Goal: Task Accomplishment & Management: Complete application form

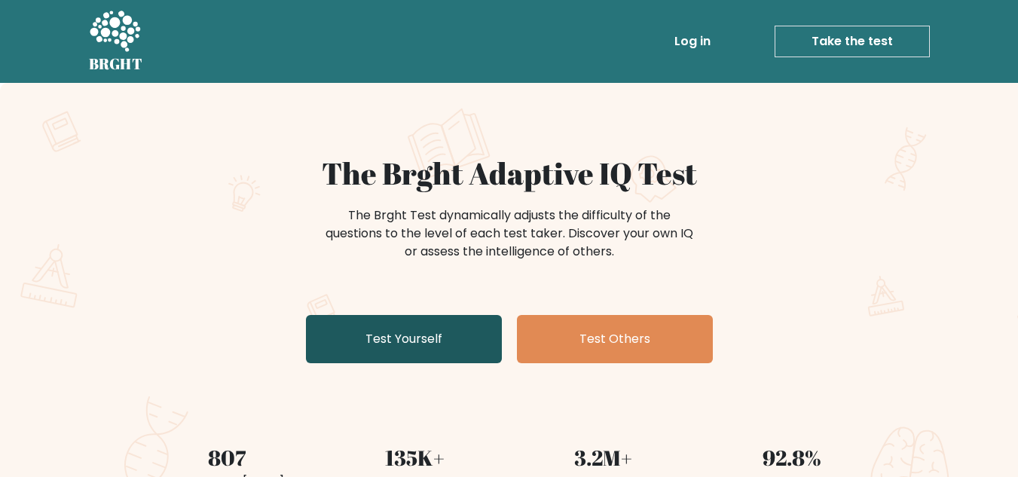
click at [424, 326] on link "Test Yourself" at bounding box center [404, 339] width 196 height 48
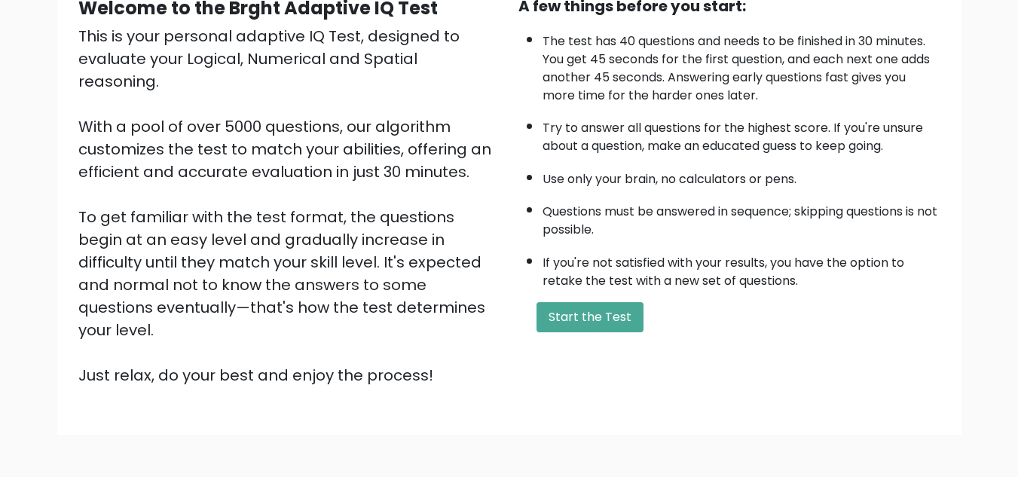
scroll to position [161, 0]
click at [616, 313] on button "Start the Test" at bounding box center [590, 317] width 107 height 30
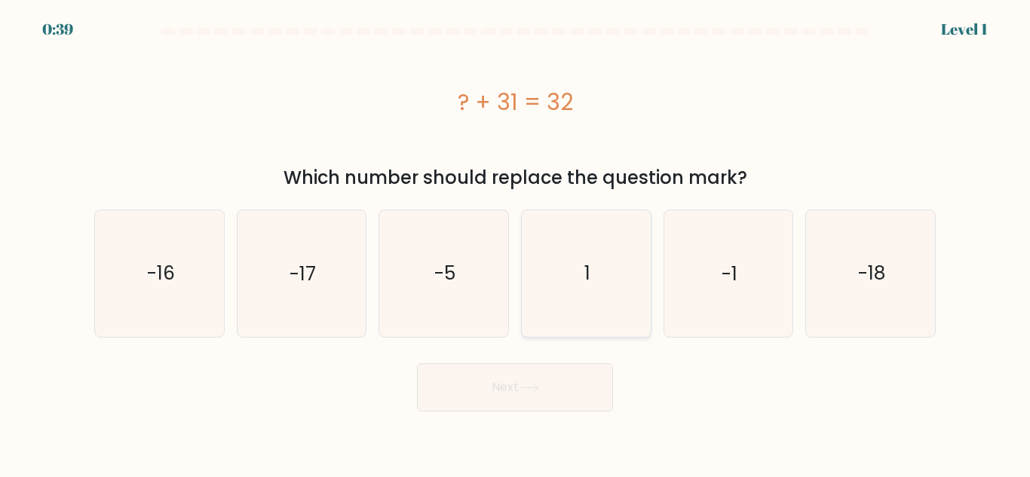
click at [562, 272] on icon "1" at bounding box center [586, 273] width 126 height 126
click at [516, 243] on input "d. 1" at bounding box center [515, 241] width 1 height 4
radio input "true"
click at [538, 375] on button "Next" at bounding box center [515, 387] width 196 height 48
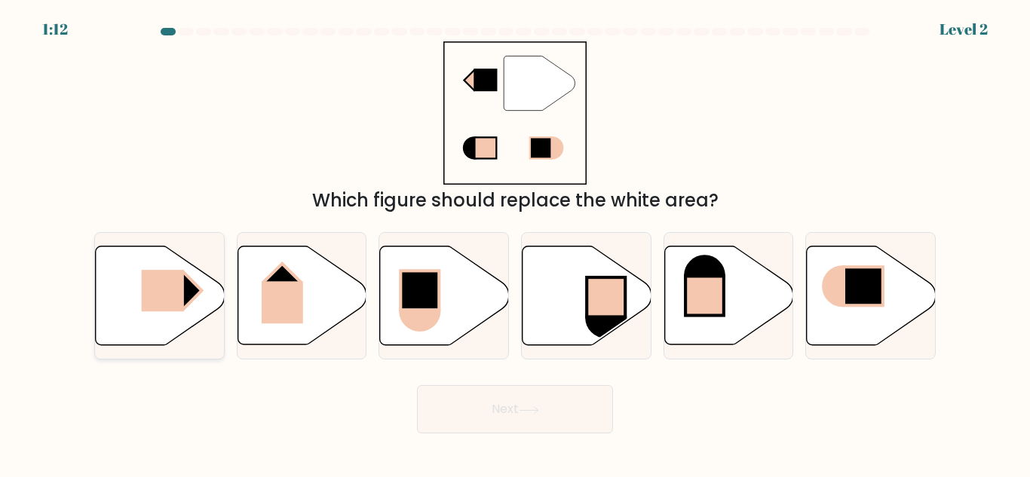
click at [139, 297] on icon at bounding box center [160, 295] width 129 height 99
click at [515, 243] on input "a." at bounding box center [515, 241] width 1 height 4
radio input "true"
click at [515, 412] on button "Next" at bounding box center [515, 409] width 196 height 48
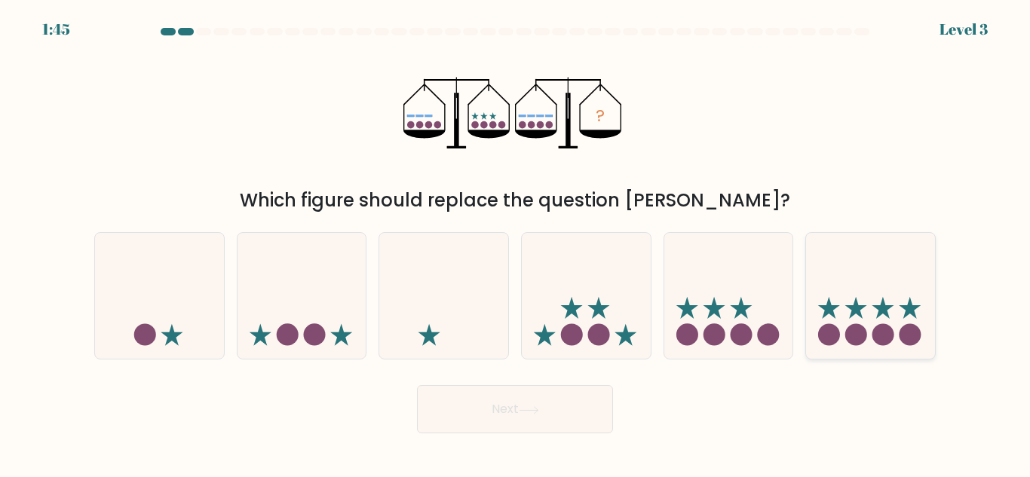
click at [871, 306] on icon at bounding box center [870, 296] width 129 height 106
click at [516, 243] on input "f." at bounding box center [515, 241] width 1 height 4
radio input "true"
click at [481, 412] on button "Next" at bounding box center [515, 409] width 196 height 48
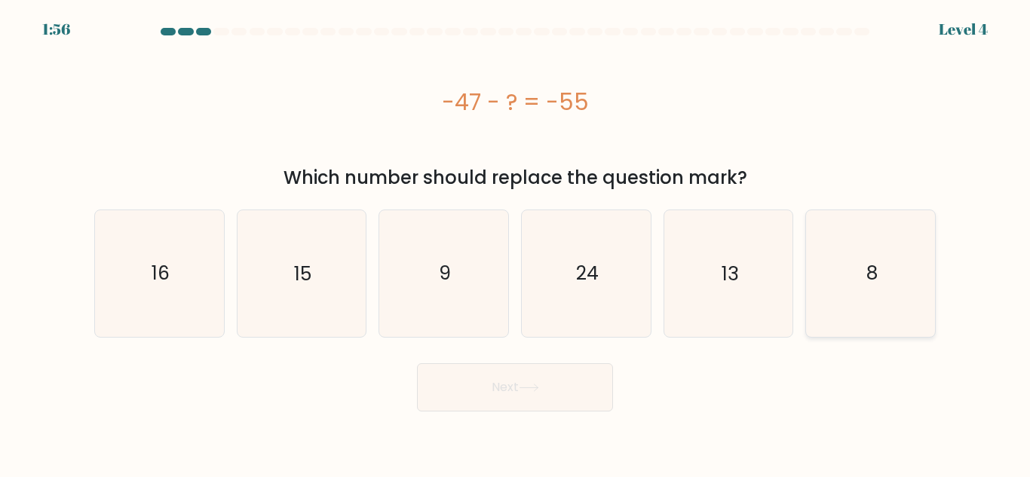
click at [843, 276] on icon "8" at bounding box center [870, 273] width 126 height 126
click at [516, 243] on input "f. 8" at bounding box center [515, 241] width 1 height 4
radio input "true"
click at [580, 381] on button "Next" at bounding box center [515, 387] width 196 height 48
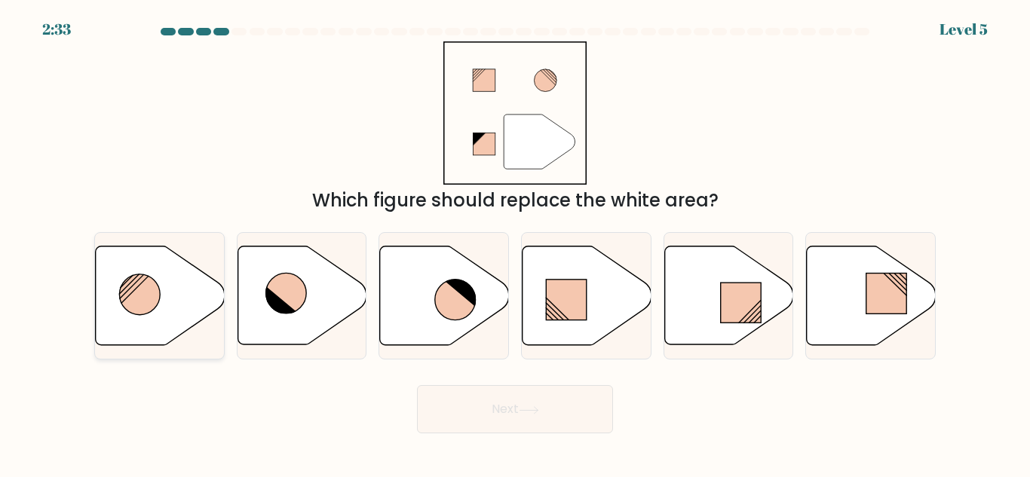
click at [172, 277] on icon at bounding box center [160, 295] width 129 height 99
click at [515, 243] on input "a." at bounding box center [515, 241] width 1 height 4
radio input "true"
click at [439, 403] on button "Next" at bounding box center [515, 409] width 196 height 48
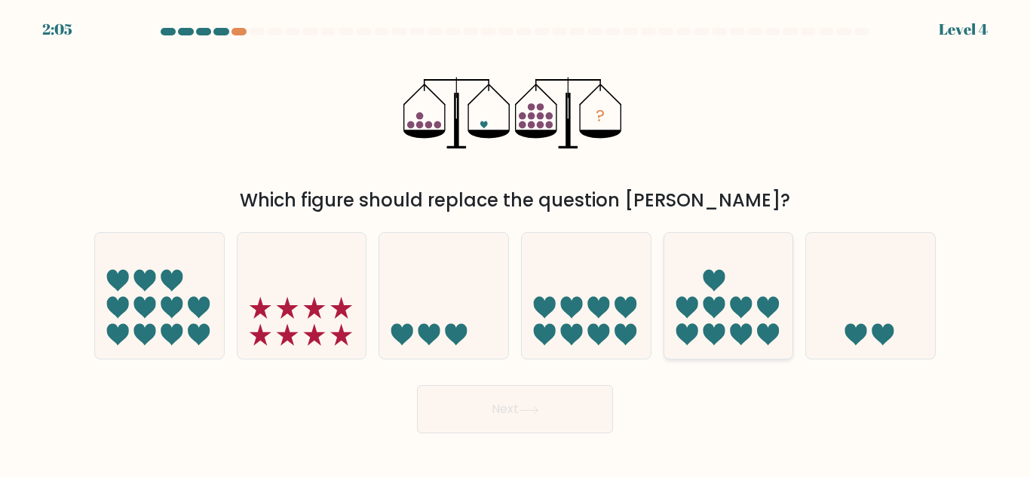
click at [703, 299] on icon at bounding box center [728, 296] width 129 height 106
click at [516, 243] on input "e." at bounding box center [515, 241] width 1 height 4
radio input "true"
click at [592, 308] on icon at bounding box center [599, 308] width 22 height 22
click at [516, 243] on input "d." at bounding box center [515, 241] width 1 height 4
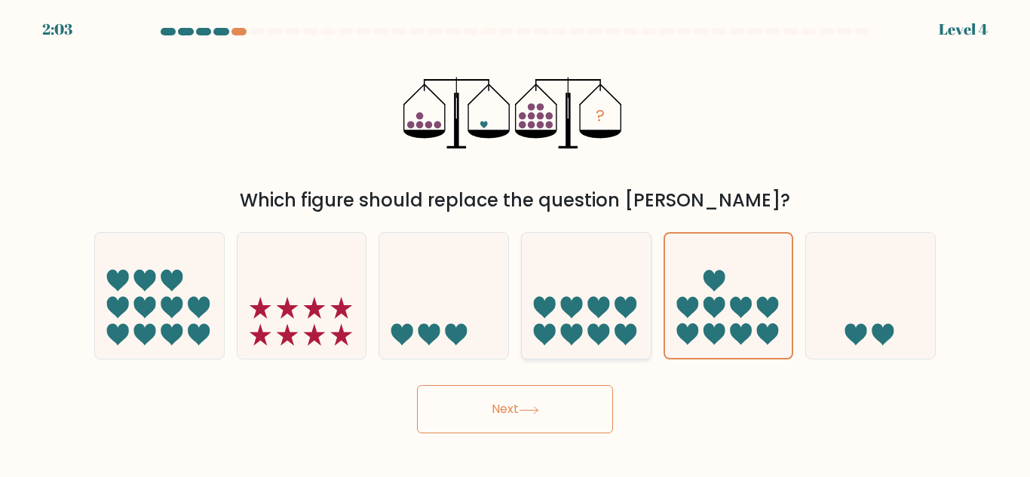
radio input "true"
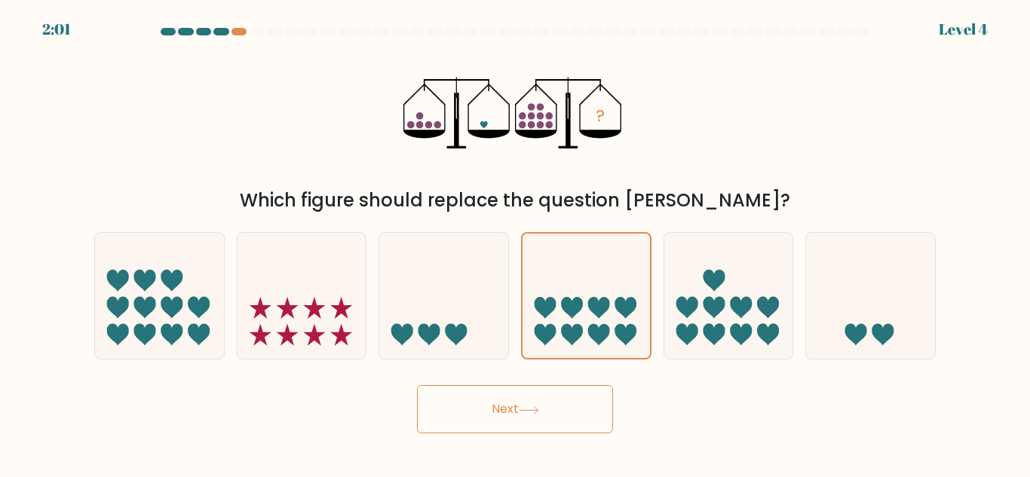
click at [546, 389] on button "Next" at bounding box center [515, 409] width 196 height 48
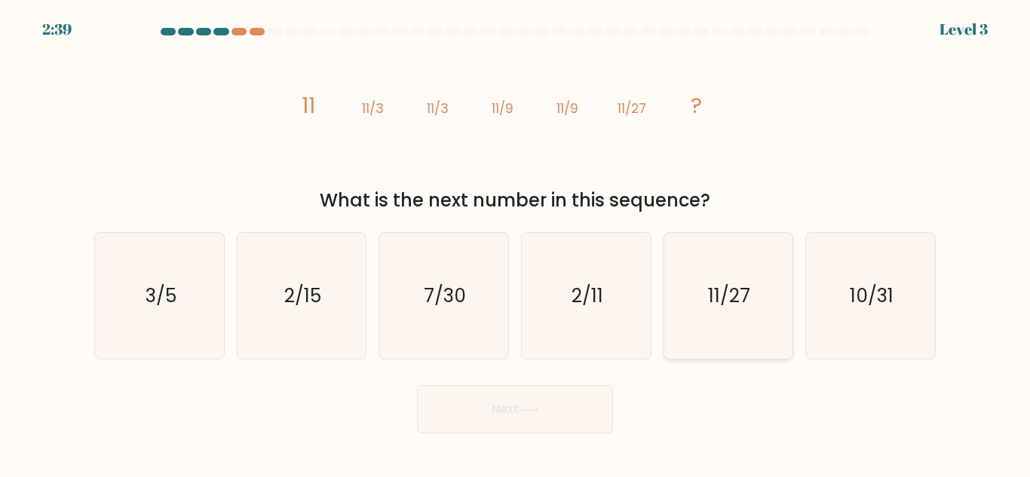
click at [739, 292] on text "11/27" at bounding box center [730, 296] width 42 height 26
click at [516, 243] on input "e. 11/27" at bounding box center [515, 241] width 1 height 4
radio input "true"
click at [566, 403] on button "Next" at bounding box center [515, 409] width 196 height 48
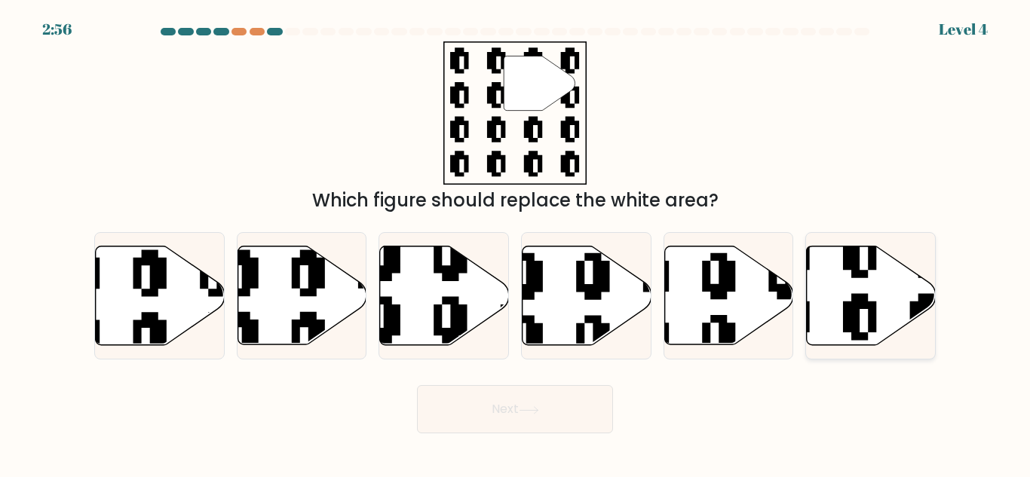
click at [842, 311] on icon at bounding box center [871, 295] width 129 height 99
click at [516, 243] on input "f." at bounding box center [515, 241] width 1 height 4
radio input "true"
click at [537, 394] on button "Next" at bounding box center [515, 409] width 196 height 48
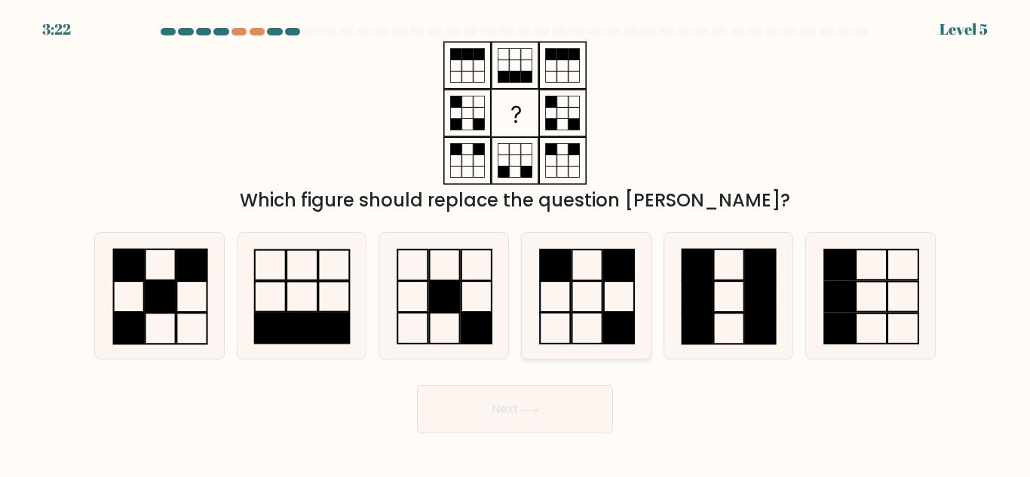
click at [592, 300] on icon at bounding box center [586, 296] width 126 height 126
click at [516, 243] on input "d." at bounding box center [515, 241] width 1 height 4
radio input "true"
click at [525, 415] on button "Next" at bounding box center [515, 409] width 196 height 48
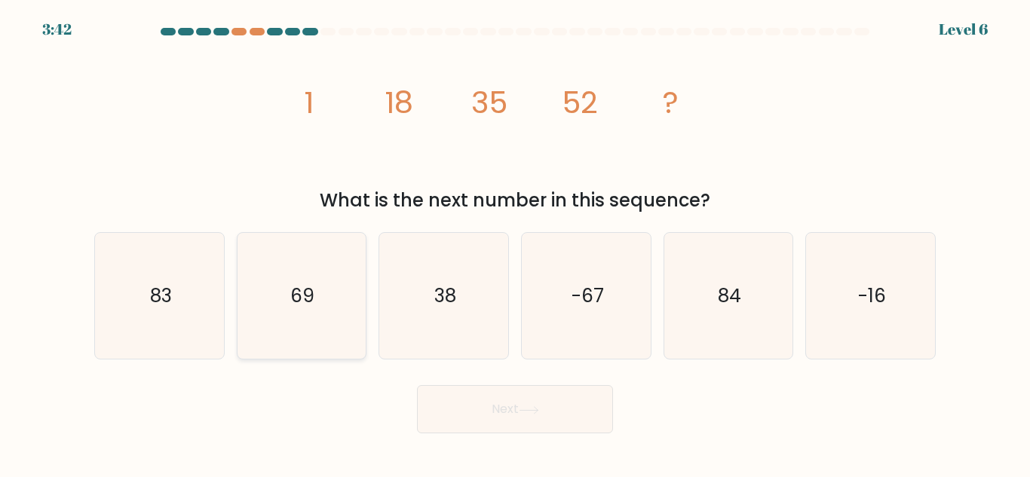
click at [320, 305] on icon "69" at bounding box center [301, 296] width 126 height 126
click at [515, 243] on input "b. 69" at bounding box center [515, 241] width 1 height 4
radio input "true"
click at [320, 305] on icon "69" at bounding box center [301, 296] width 124 height 124
click at [515, 243] on input "b. 69" at bounding box center [515, 241] width 1 height 4
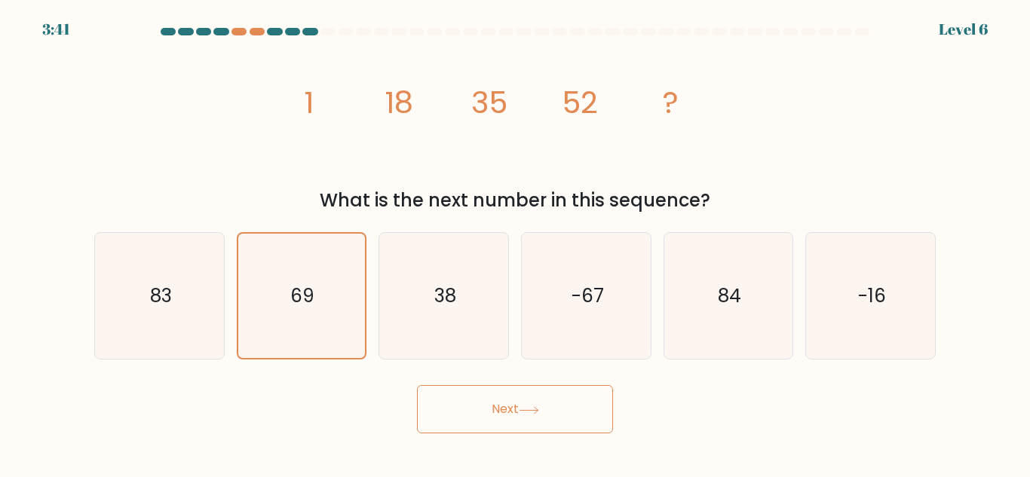
click at [466, 407] on button "Next" at bounding box center [515, 409] width 196 height 48
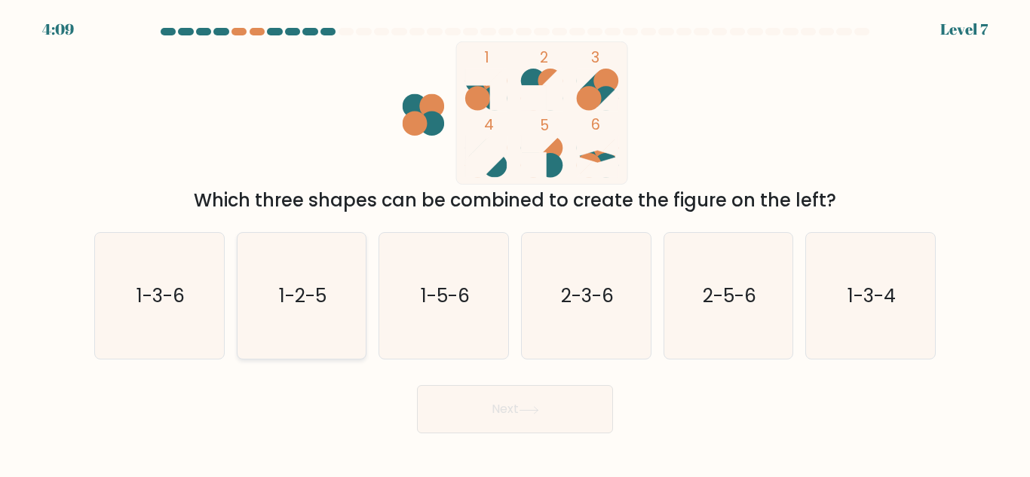
click at [274, 304] on icon "1-2-5" at bounding box center [301, 296] width 126 height 126
click at [515, 243] on input "b. 1-2-5" at bounding box center [515, 241] width 1 height 4
radio input "true"
click at [437, 415] on button "Next" at bounding box center [515, 409] width 196 height 48
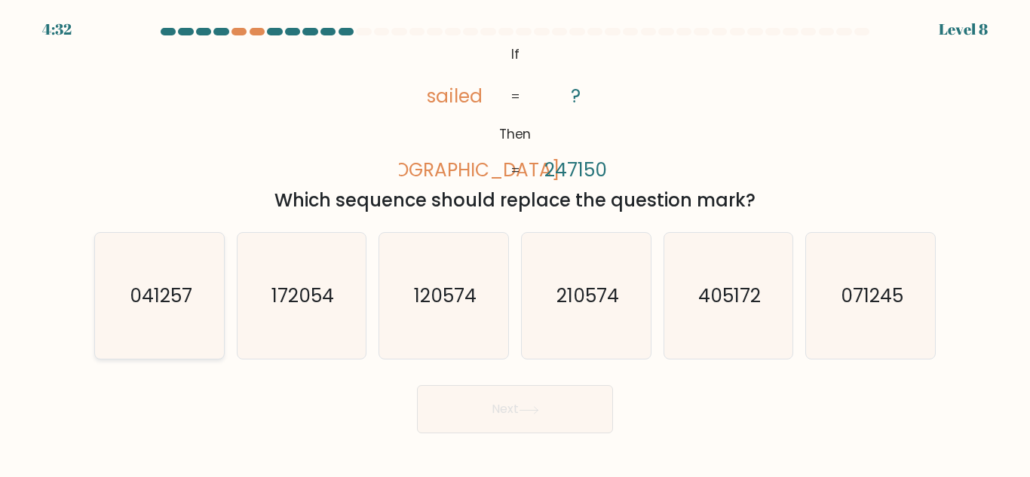
click at [148, 314] on icon "041257" at bounding box center [159, 296] width 126 height 126
click at [515, 243] on input "a. 041257" at bounding box center [515, 241] width 1 height 4
radio input "true"
click at [458, 401] on button "Next" at bounding box center [515, 409] width 196 height 48
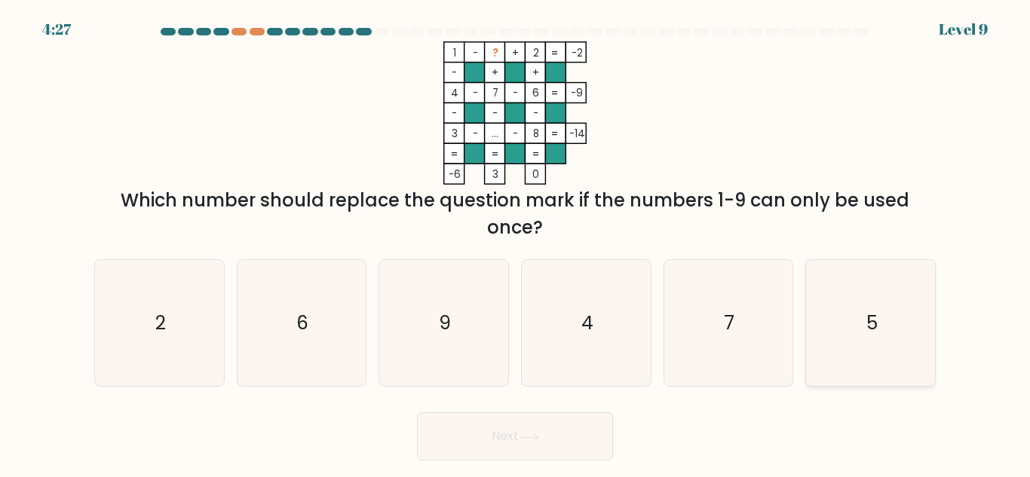
click at [852, 301] on icon "5" at bounding box center [870, 323] width 126 height 126
click at [516, 243] on input "f. 5" at bounding box center [515, 241] width 1 height 4
radio input "true"
click at [507, 430] on button "Next" at bounding box center [515, 436] width 196 height 48
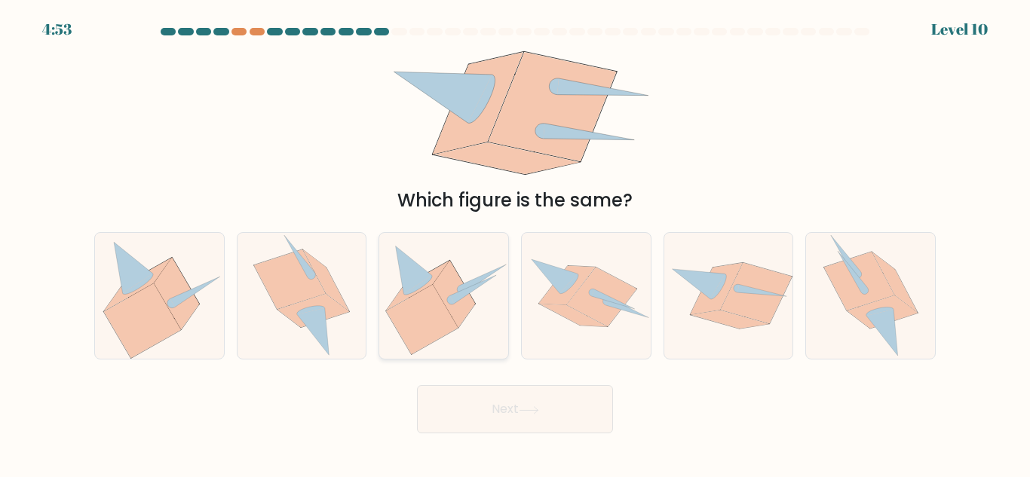
click at [448, 292] on icon at bounding box center [454, 294] width 42 height 67
click at [515, 243] on input "c." at bounding box center [515, 241] width 1 height 4
radio input "true"
click at [595, 286] on icon at bounding box center [602, 296] width 70 height 59
click at [516, 243] on input "d." at bounding box center [515, 241] width 1 height 4
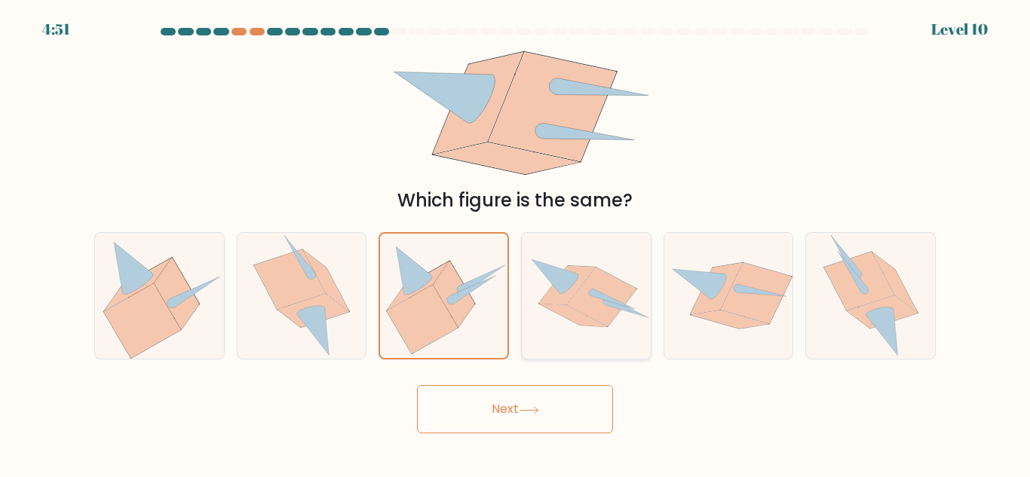
radio input "true"
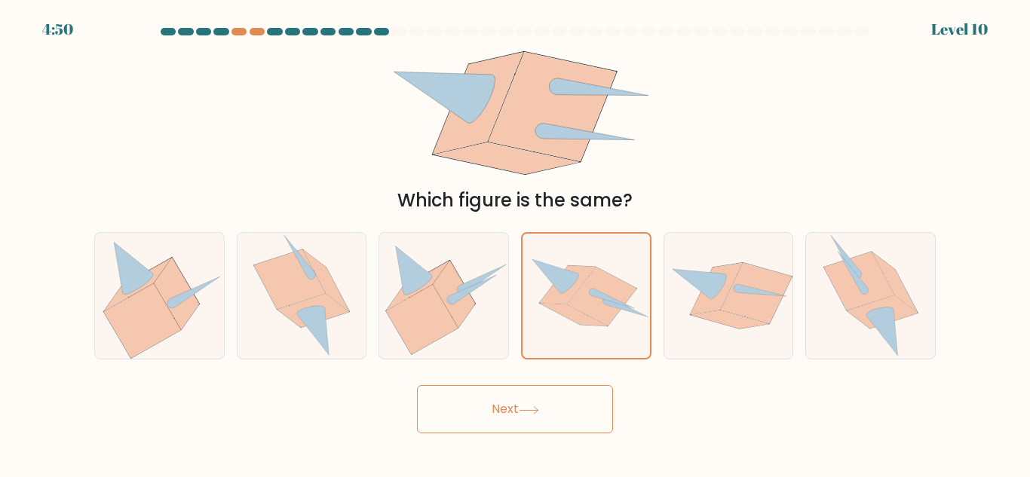
click at [510, 421] on button "Next" at bounding box center [515, 409] width 196 height 48
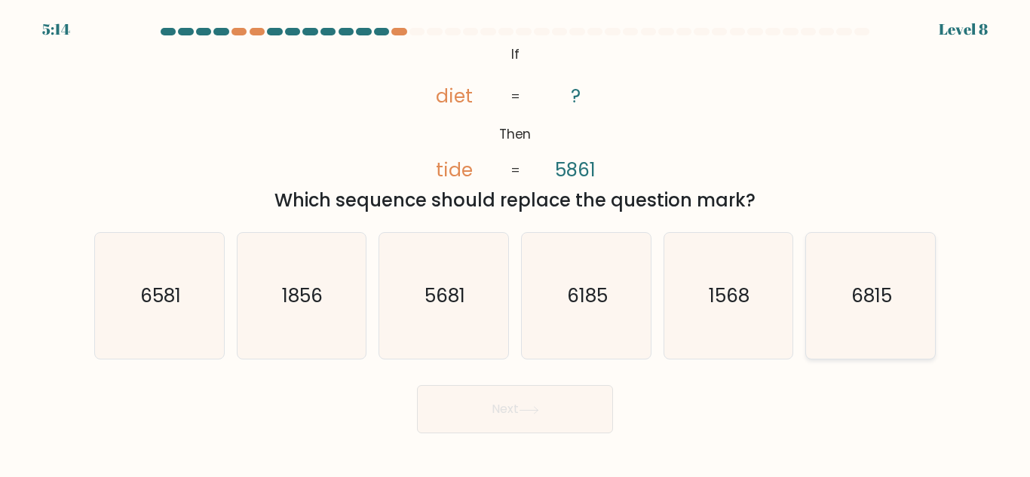
click at [923, 319] on icon "6815" at bounding box center [870, 296] width 126 height 126
click at [516, 243] on input "f. 6815" at bounding box center [515, 241] width 1 height 4
radio input "true"
click at [470, 429] on button "Next" at bounding box center [515, 409] width 196 height 48
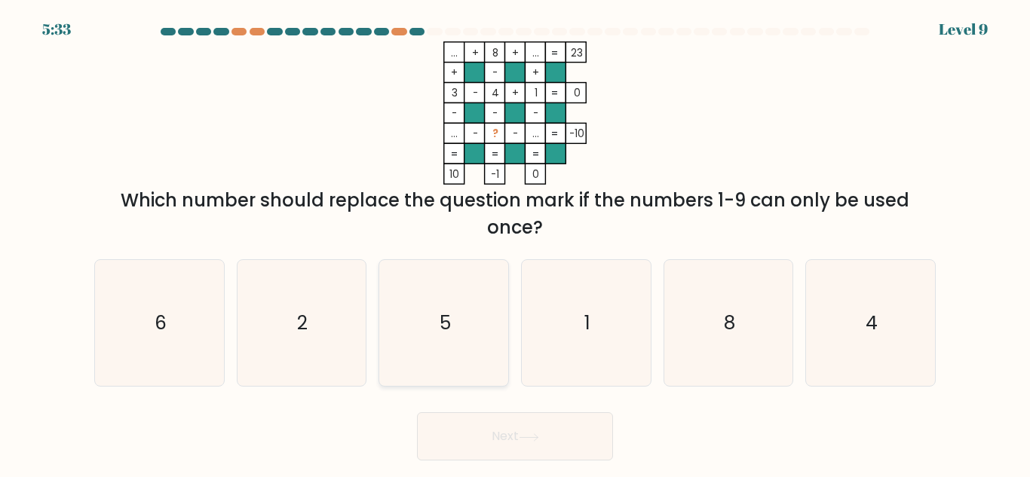
click at [463, 287] on icon "5" at bounding box center [444, 323] width 126 height 126
click at [515, 243] on input "c. 5" at bounding box center [515, 241] width 1 height 4
radio input "true"
click at [510, 436] on button "Next" at bounding box center [515, 436] width 196 height 48
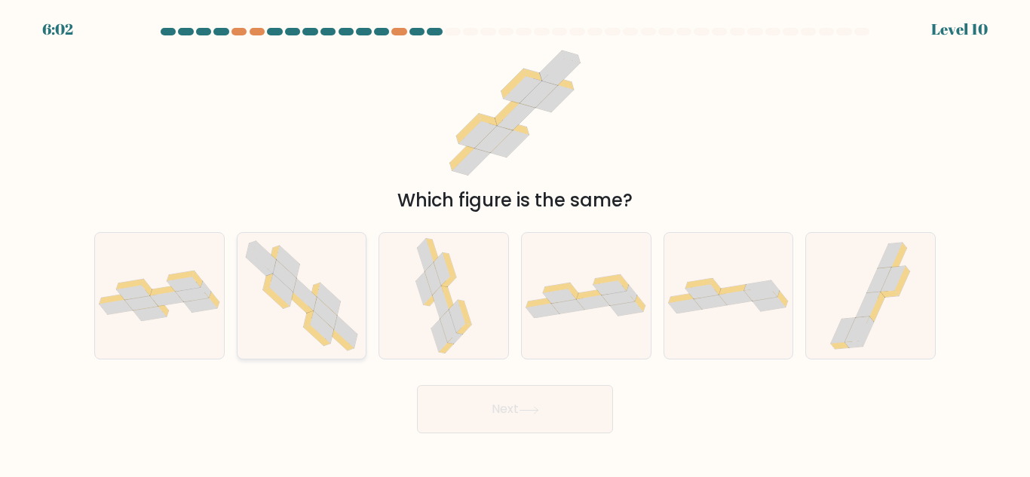
click at [322, 328] on icon at bounding box center [321, 327] width 23 height 32
click at [515, 243] on input "b." at bounding box center [515, 241] width 1 height 4
radio input "true"
click at [495, 429] on button "Next" at bounding box center [515, 409] width 196 height 48
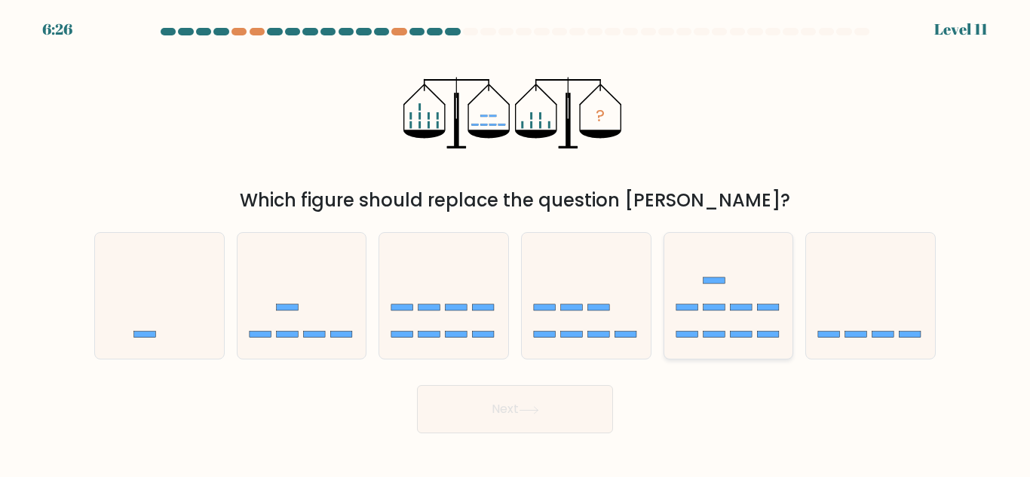
click at [724, 330] on icon at bounding box center [728, 296] width 129 height 106
click at [516, 243] on input "e." at bounding box center [515, 241] width 1 height 4
radio input "true"
click at [828, 310] on icon at bounding box center [870, 296] width 129 height 106
click at [516, 243] on input "f." at bounding box center [515, 241] width 1 height 4
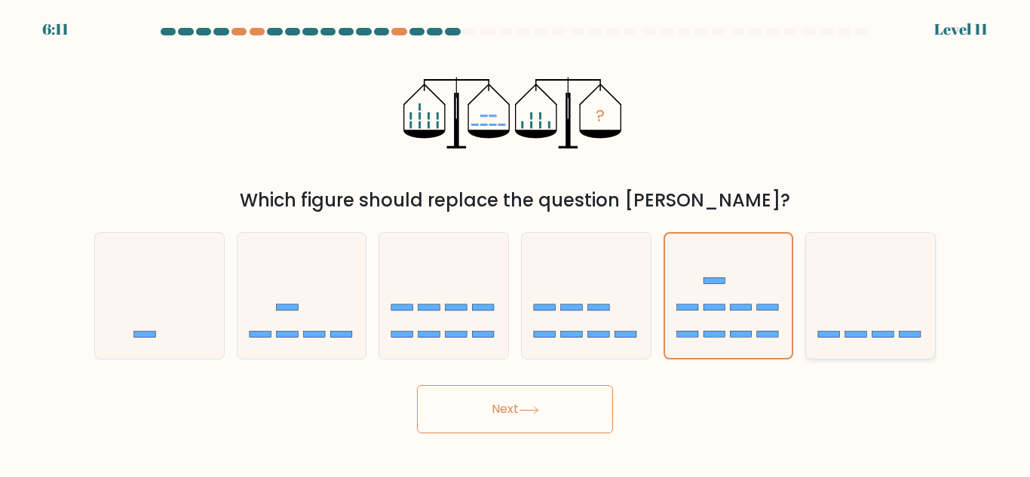
radio input "true"
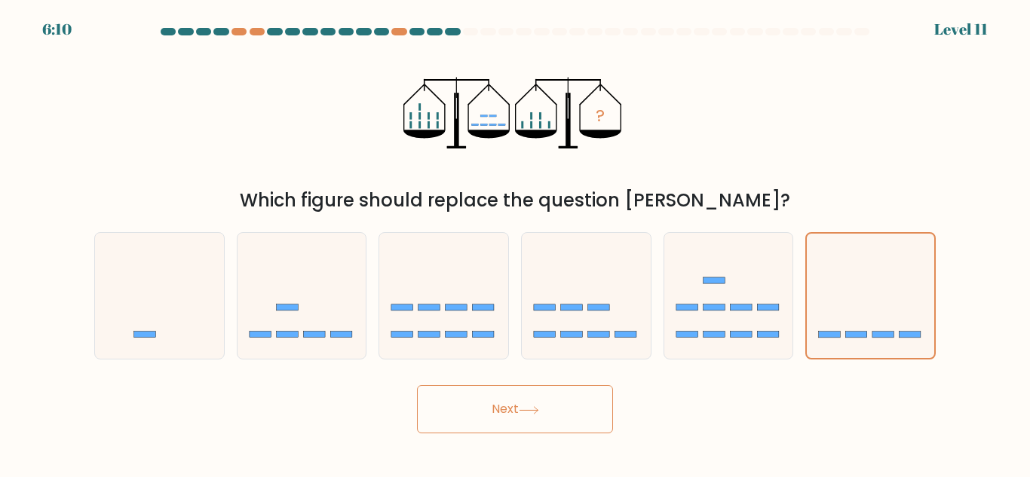
click at [520, 409] on button "Next" at bounding box center [515, 409] width 196 height 48
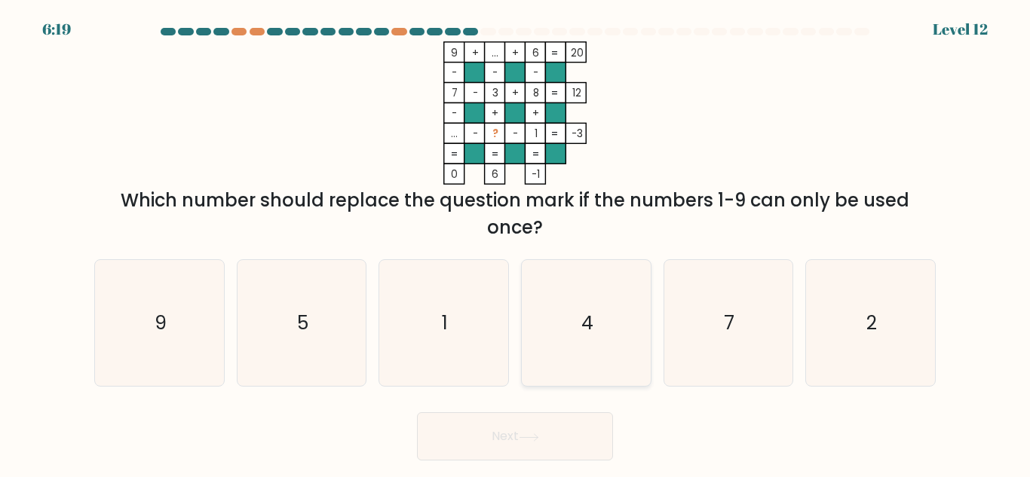
click at [580, 342] on icon "4" at bounding box center [586, 323] width 126 height 126
click at [516, 243] on input "d. 4" at bounding box center [515, 241] width 1 height 4
radio input "true"
click at [527, 425] on button "Next" at bounding box center [515, 436] width 196 height 48
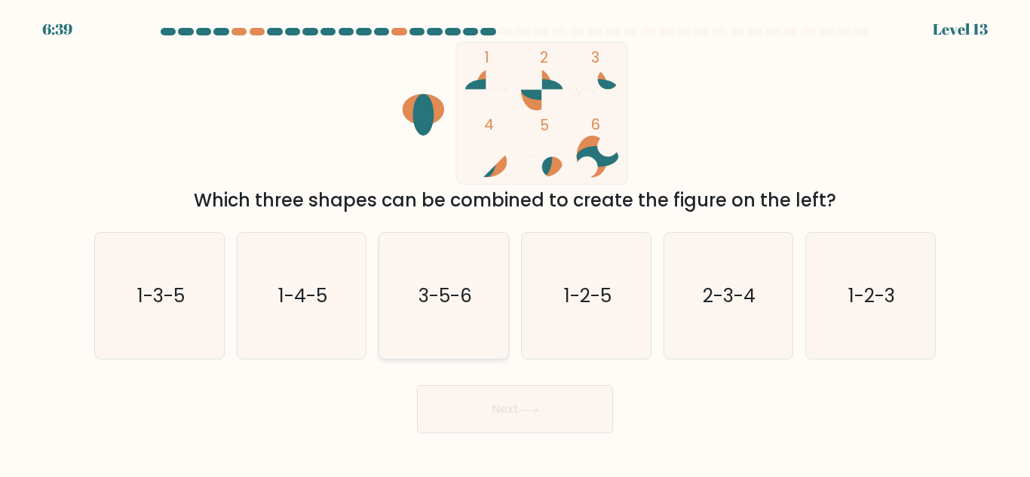
click at [451, 289] on text "3-5-6" at bounding box center [445, 296] width 54 height 26
click at [515, 243] on input "c. 3-5-6" at bounding box center [515, 241] width 1 height 4
radio input "true"
click at [479, 428] on button "Next" at bounding box center [515, 409] width 196 height 48
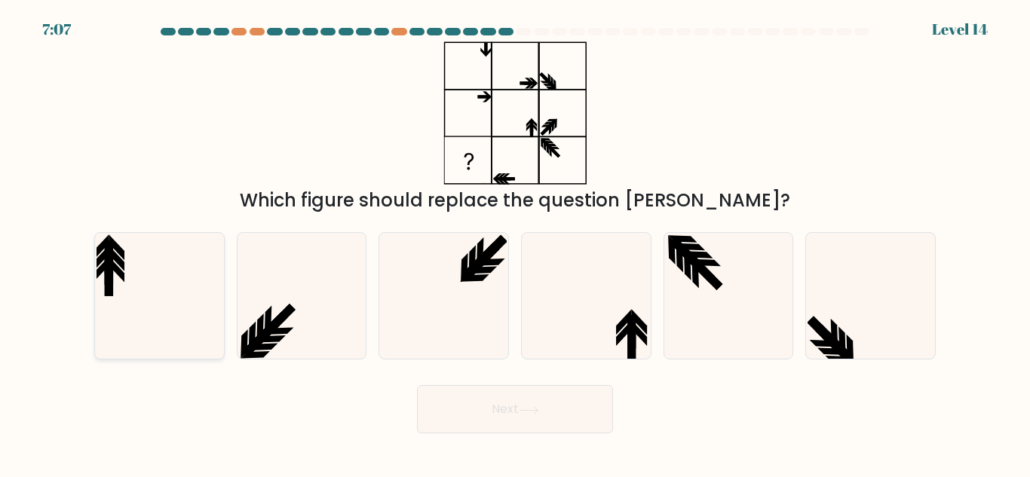
click at [182, 330] on icon at bounding box center [159, 296] width 126 height 126
click at [515, 243] on input "a." at bounding box center [515, 241] width 1 height 4
radio input "true"
click at [409, 314] on icon at bounding box center [444, 296] width 126 height 126
click at [515, 243] on input "c." at bounding box center [515, 241] width 1 height 4
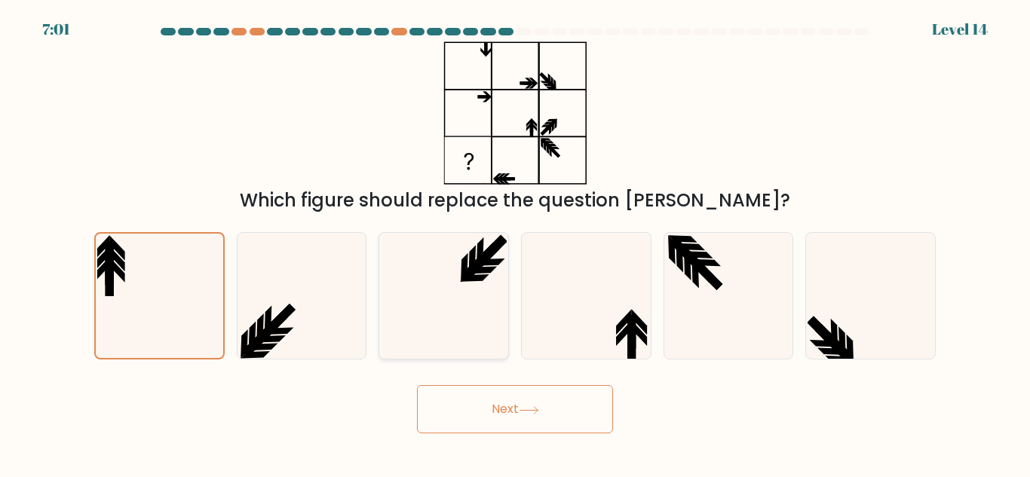
radio input "true"
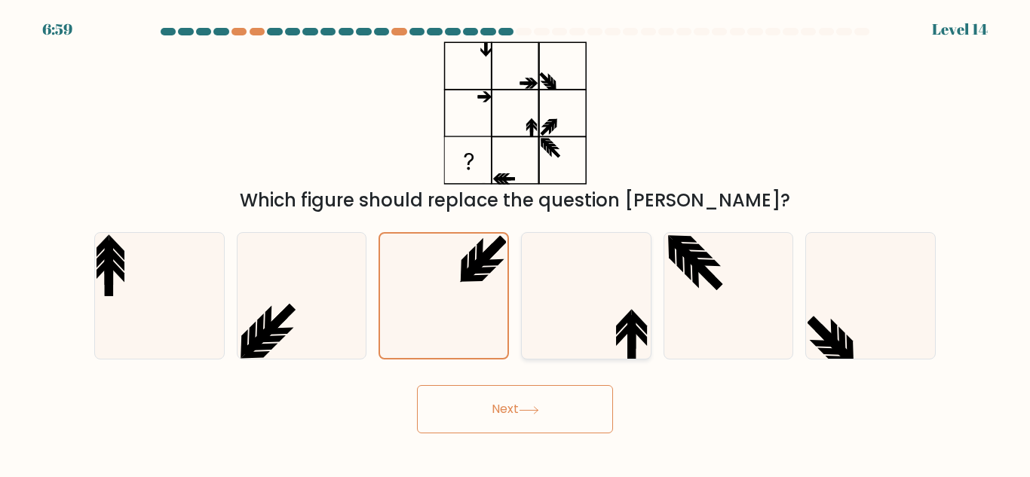
click at [602, 325] on icon at bounding box center [586, 296] width 126 height 126
click at [516, 243] on input "d." at bounding box center [515, 241] width 1 height 4
radio input "true"
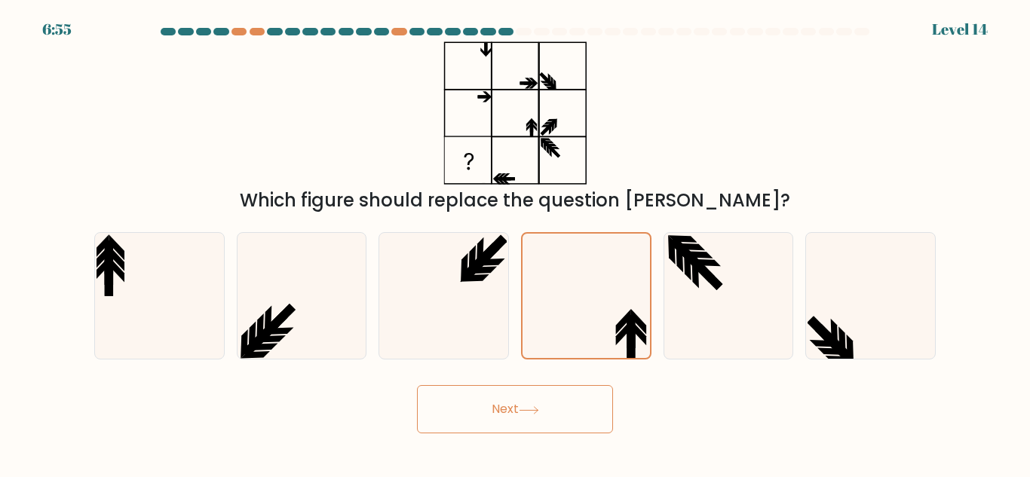
click at [532, 423] on button "Next" at bounding box center [515, 409] width 196 height 48
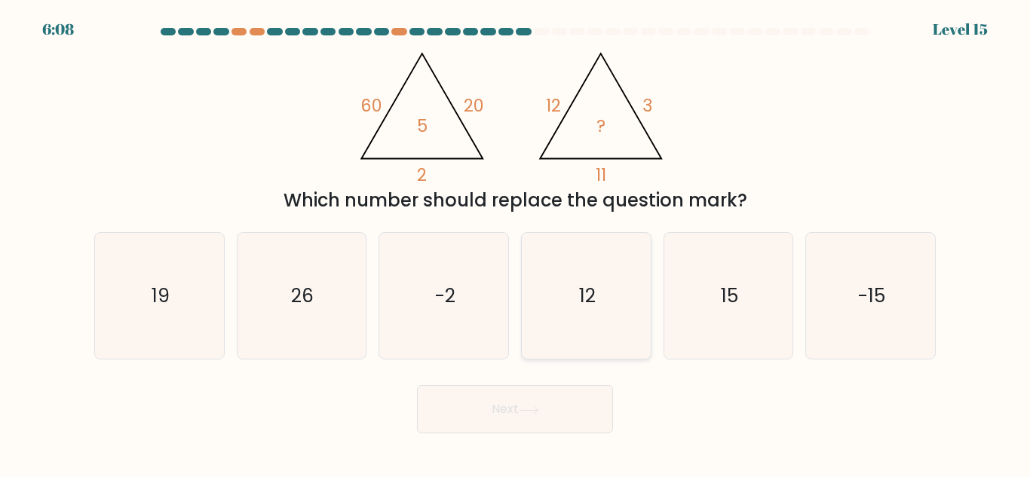
click at [569, 314] on icon "12" at bounding box center [586, 296] width 126 height 126
click at [516, 243] on input "d. 12" at bounding box center [515, 241] width 1 height 4
radio input "true"
click at [514, 428] on button "Next" at bounding box center [515, 409] width 196 height 48
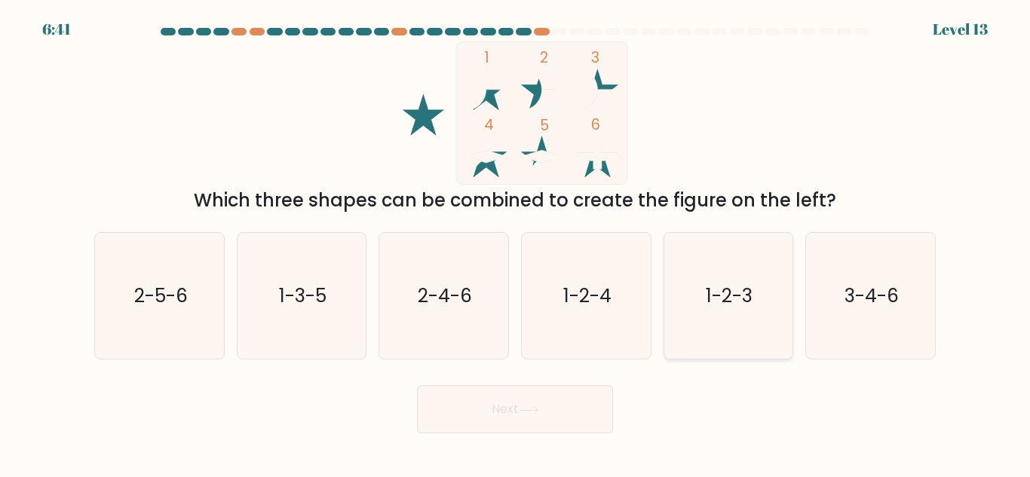
click at [720, 289] on text "1-2-3" at bounding box center [729, 296] width 47 height 26
click at [516, 243] on input "e. 1-2-3" at bounding box center [515, 241] width 1 height 4
radio input "true"
click at [554, 427] on button "Next" at bounding box center [515, 409] width 196 height 48
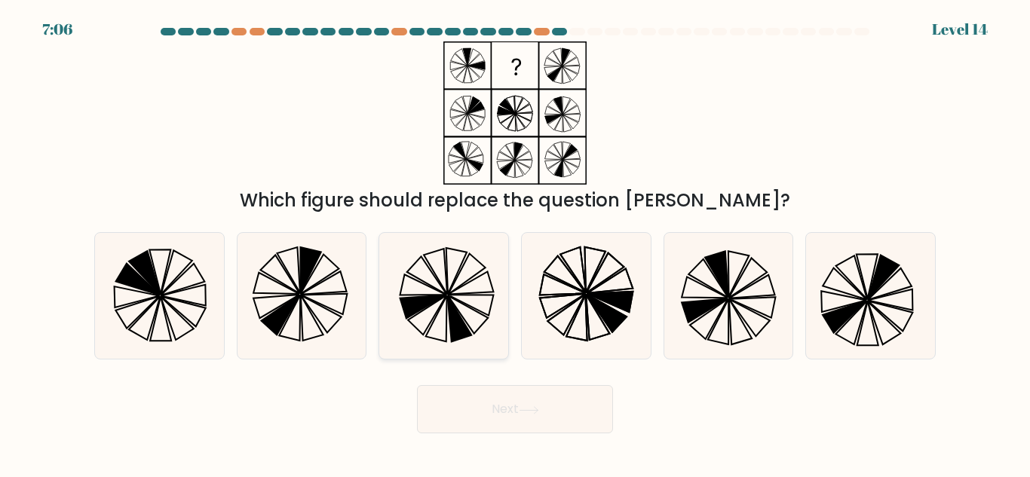
click at [461, 305] on icon at bounding box center [444, 296] width 126 height 126
click at [515, 243] on input "c." at bounding box center [515, 241] width 1 height 4
radio input "true"
click at [504, 405] on button "Next" at bounding box center [515, 409] width 196 height 48
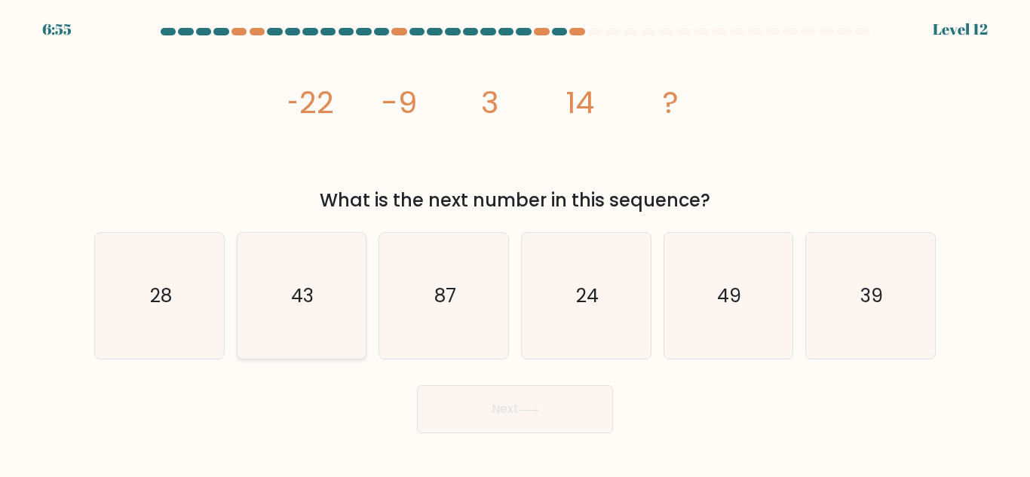
click at [304, 297] on text "43" at bounding box center [303, 296] width 23 height 26
click at [515, 243] on input "b. 43" at bounding box center [515, 241] width 1 height 4
radio input "true"
click at [472, 399] on button "Next" at bounding box center [515, 409] width 196 height 48
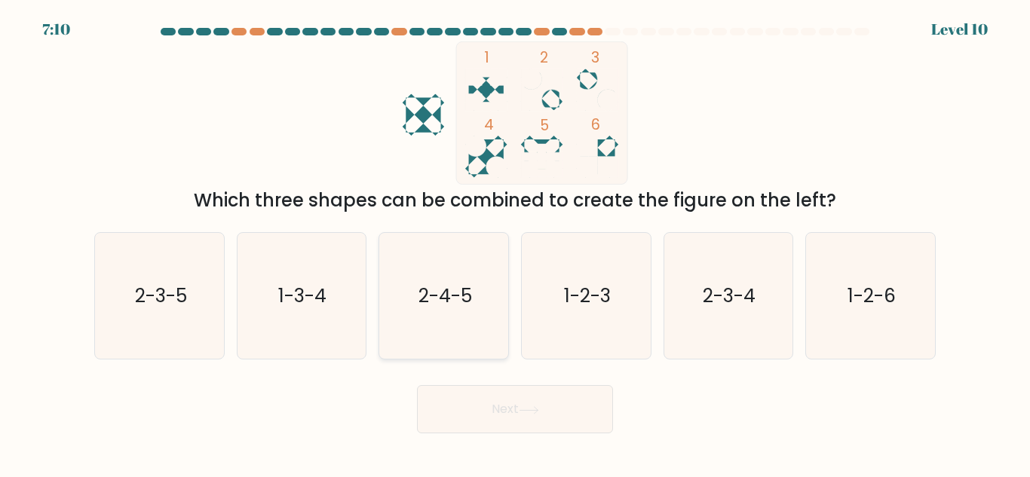
click at [417, 300] on icon "2-4-5" at bounding box center [444, 296] width 126 height 126
click at [515, 243] on input "c. 2-4-5" at bounding box center [515, 241] width 1 height 4
radio input "true"
click at [476, 400] on button "Next" at bounding box center [515, 409] width 196 height 48
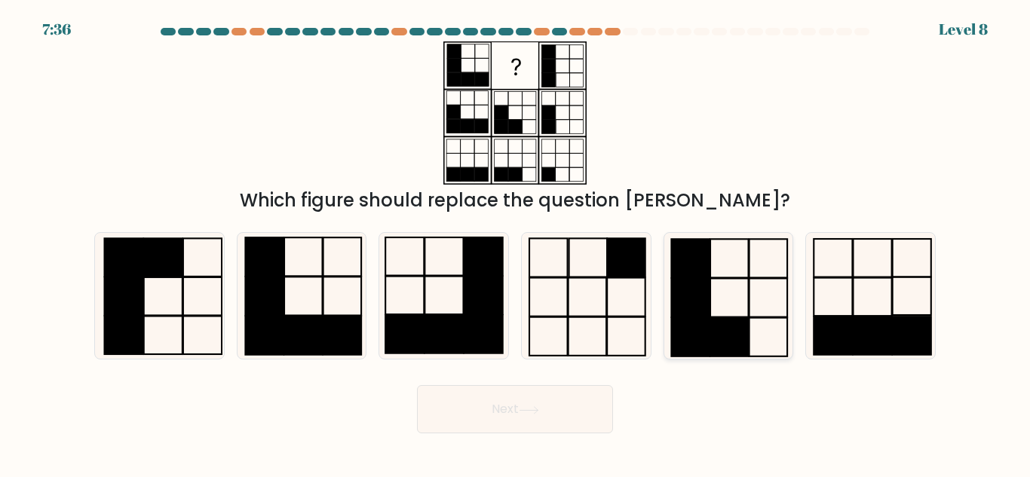
click at [695, 329] on rect at bounding box center [691, 337] width 38 height 38
click at [516, 243] on input "e." at bounding box center [515, 241] width 1 height 4
radio input "true"
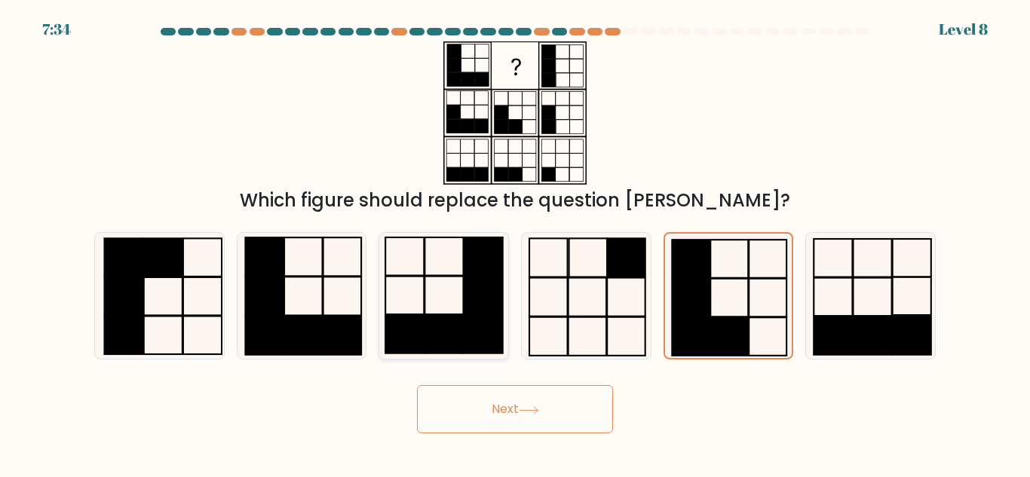
click at [433, 324] on rect at bounding box center [443, 334] width 38 height 38
click at [515, 243] on input "c." at bounding box center [515, 241] width 1 height 4
radio input "true"
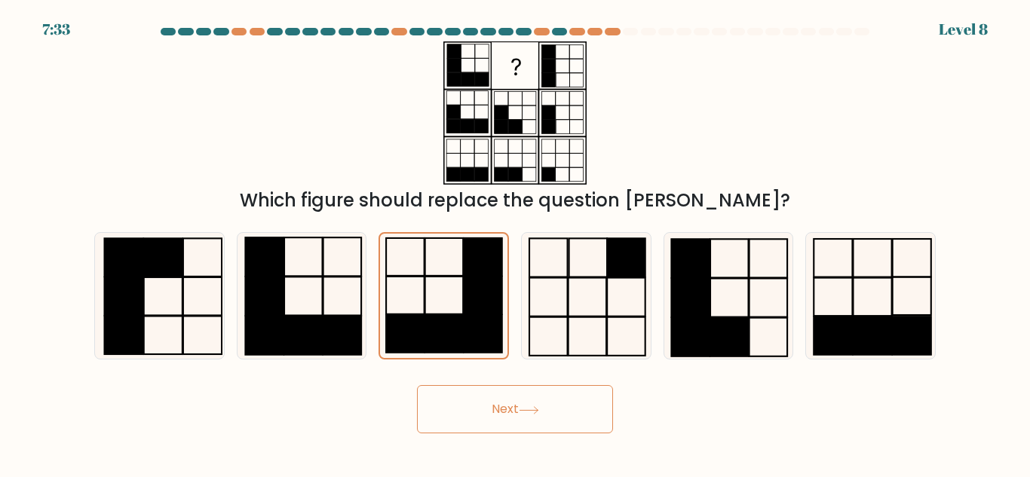
click at [494, 403] on button "Next" at bounding box center [515, 409] width 196 height 48
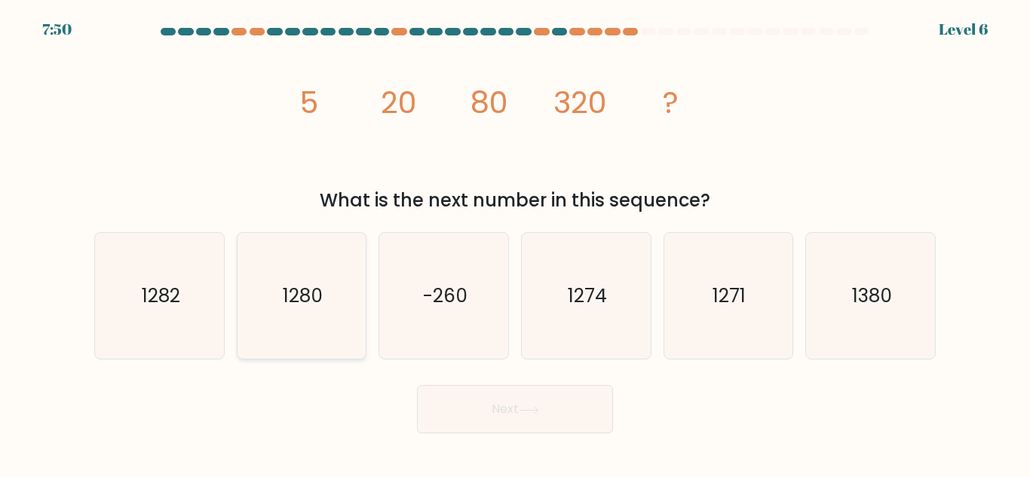
click at [333, 314] on icon "1280" at bounding box center [301, 296] width 126 height 126
click at [515, 243] on input "b. 1280" at bounding box center [515, 241] width 1 height 4
radio input "true"
click at [503, 415] on button "Next" at bounding box center [515, 409] width 196 height 48
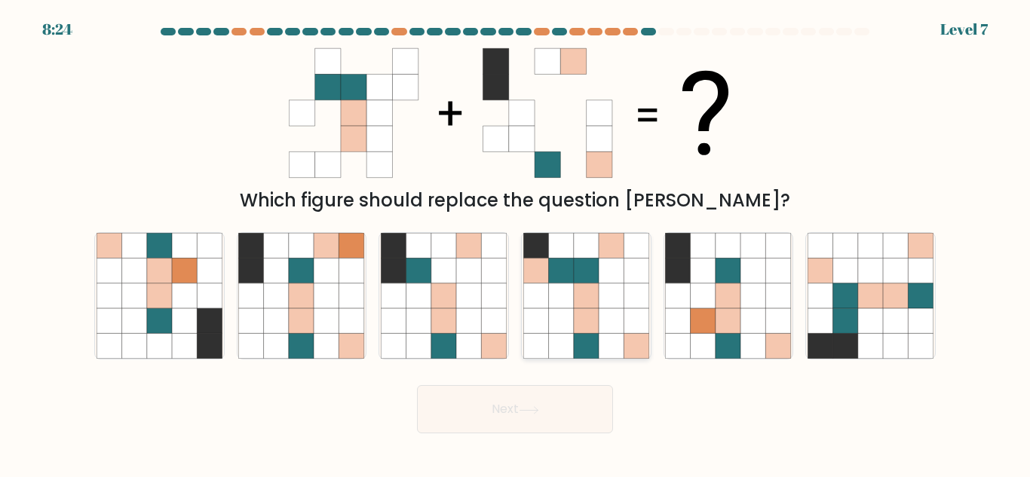
click at [568, 324] on icon at bounding box center [560, 320] width 25 height 25
click at [516, 243] on input "d." at bounding box center [515, 241] width 1 height 4
radio input "true"
click at [520, 401] on button "Next" at bounding box center [515, 409] width 196 height 48
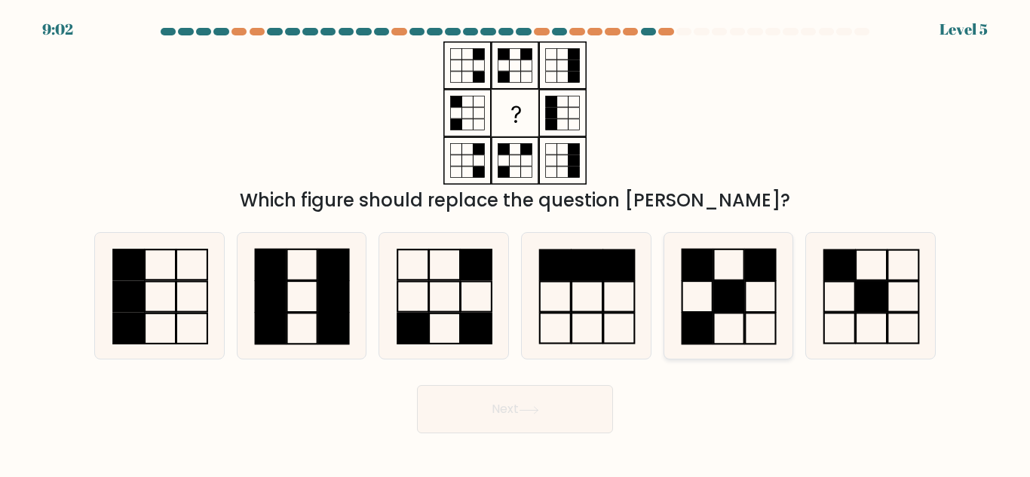
click at [735, 326] on icon at bounding box center [728, 296] width 126 height 126
click at [516, 243] on input "e." at bounding box center [515, 241] width 1 height 4
radio input "true"
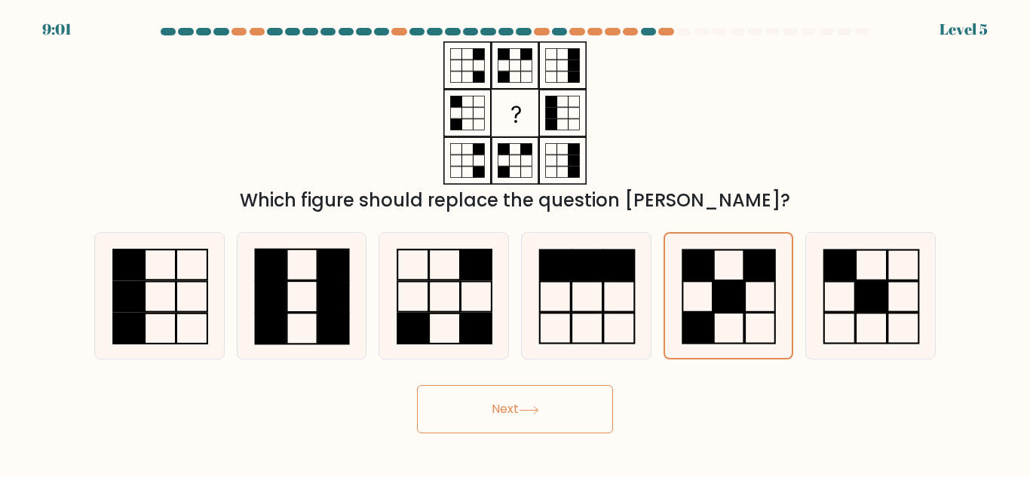
click at [579, 398] on button "Next" at bounding box center [515, 409] width 196 height 48
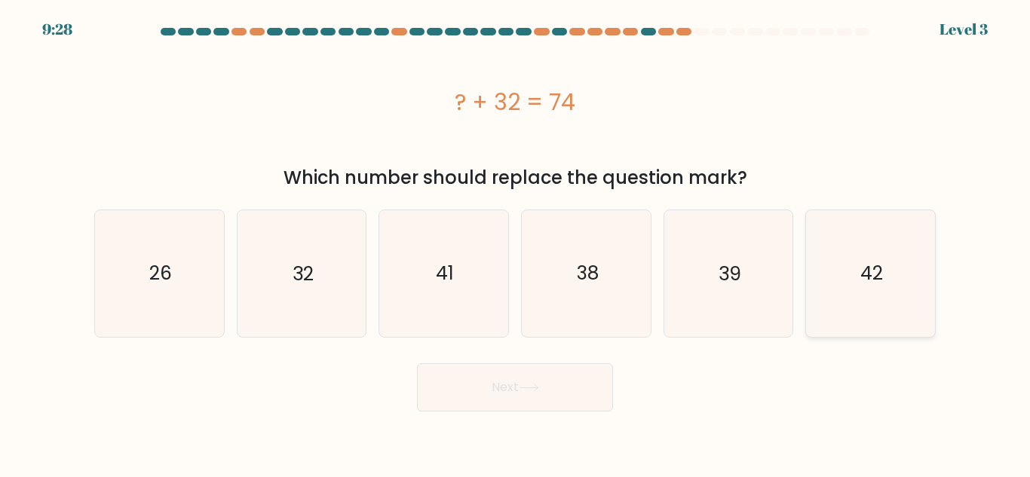
click at [856, 321] on icon "42" at bounding box center [870, 273] width 126 height 126
click at [516, 243] on input "f. 42" at bounding box center [515, 241] width 1 height 4
radio input "true"
click at [553, 392] on button "Next" at bounding box center [515, 387] width 196 height 48
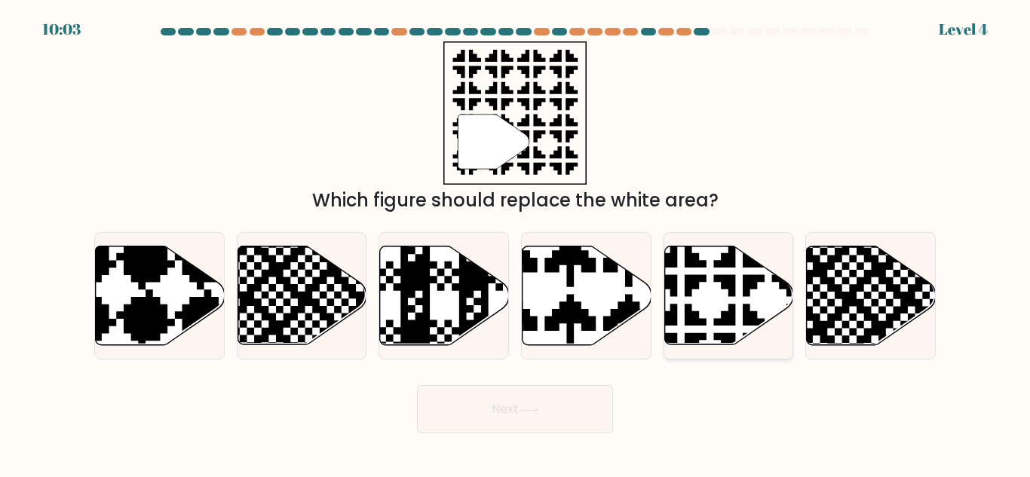
click at [701, 295] on icon at bounding box center [728, 295] width 129 height 99
click at [516, 243] on input "e." at bounding box center [515, 241] width 1 height 4
radio input "true"
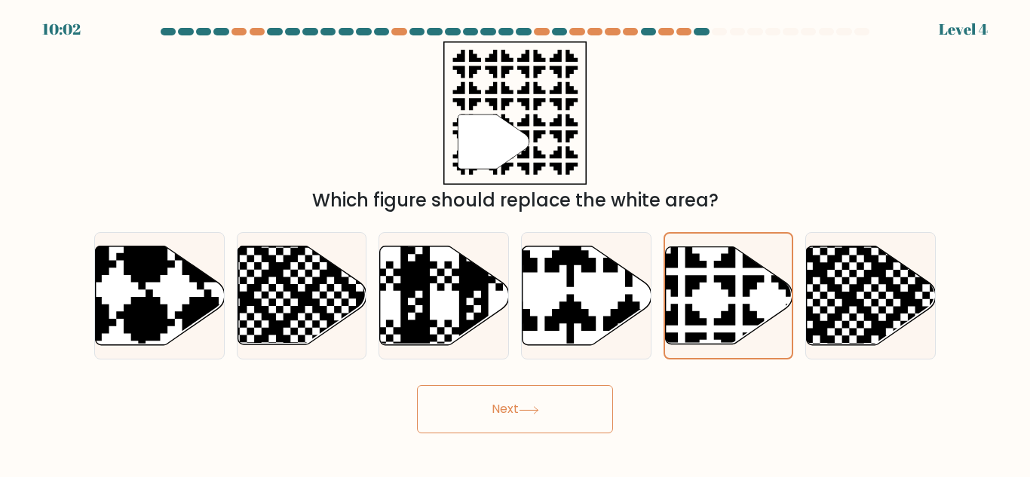
click at [510, 412] on button "Next" at bounding box center [515, 409] width 196 height 48
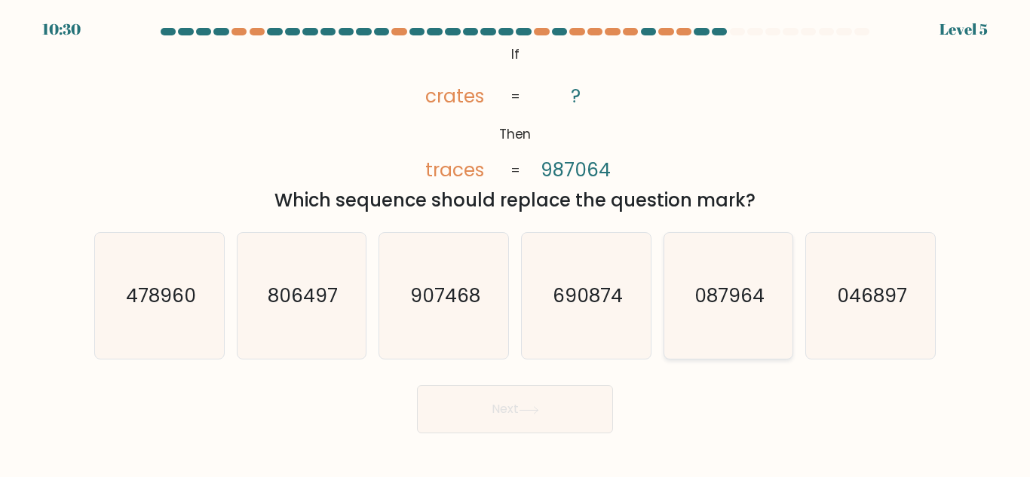
click at [692, 314] on icon "087964" at bounding box center [728, 296] width 126 height 126
click at [516, 243] on input "e. 087964" at bounding box center [515, 241] width 1 height 4
radio input "true"
click at [512, 427] on button "Next" at bounding box center [515, 409] width 196 height 48
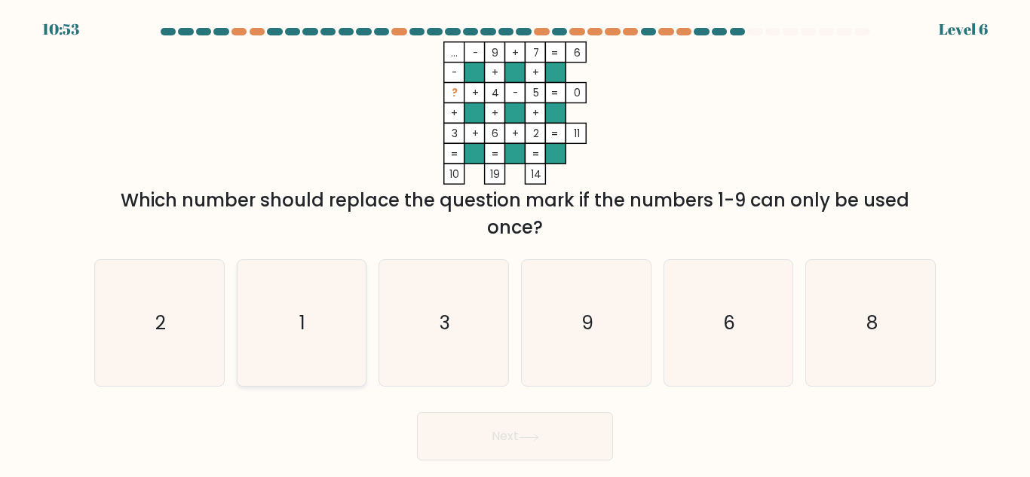
click at [267, 288] on icon "1" at bounding box center [301, 323] width 126 height 126
click at [515, 243] on input "b. 1" at bounding box center [515, 241] width 1 height 4
radio input "true"
click at [490, 448] on button "Next" at bounding box center [515, 436] width 196 height 48
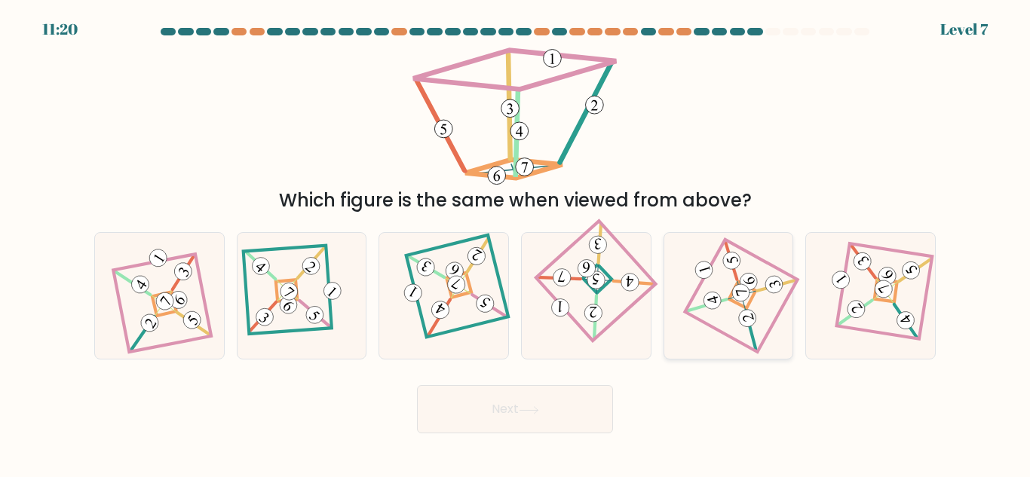
click at [731, 312] on icon at bounding box center [728, 296] width 86 height 101
click at [516, 243] on input "e." at bounding box center [515, 241] width 1 height 4
radio input "true"
click at [516, 403] on button "Next" at bounding box center [515, 409] width 196 height 48
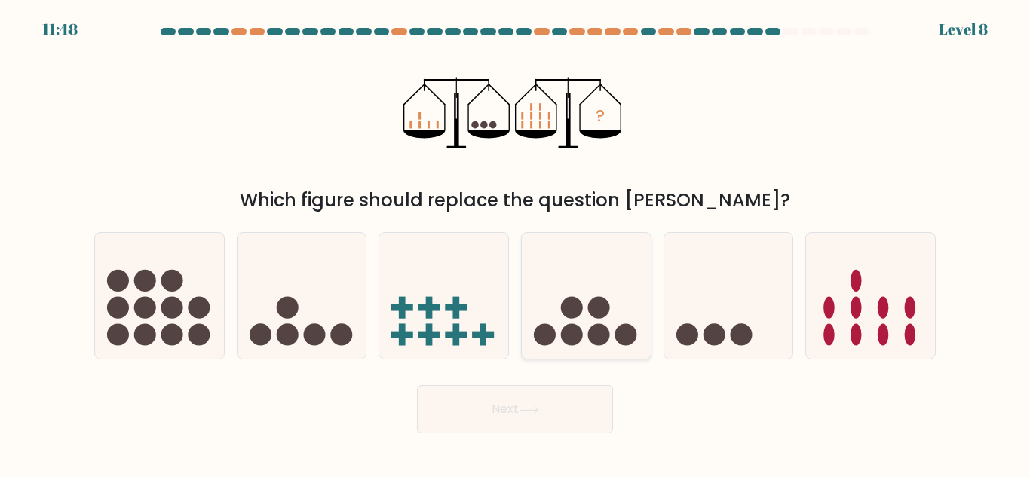
click at [620, 277] on icon at bounding box center [586, 296] width 129 height 106
click at [516, 243] on input "d." at bounding box center [515, 241] width 1 height 4
radio input "true"
click at [552, 417] on button "Next" at bounding box center [515, 409] width 196 height 48
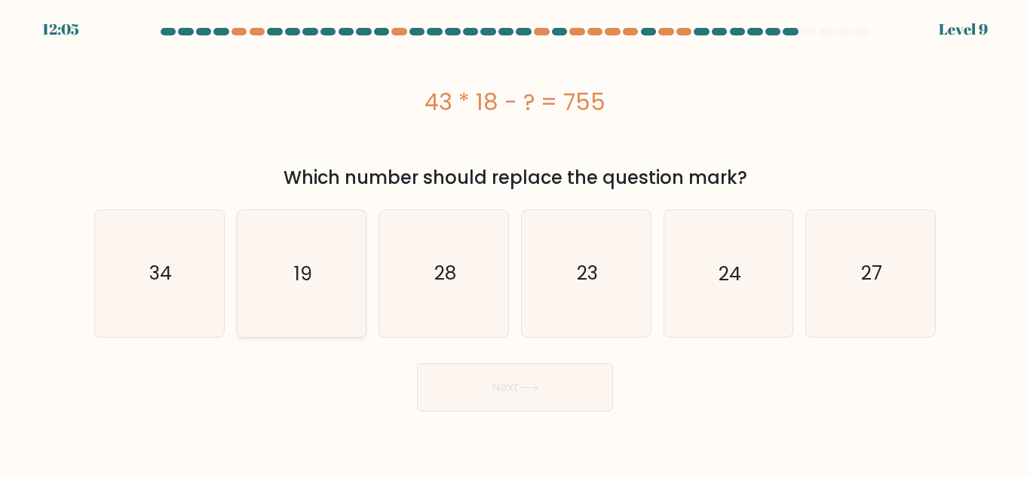
click at [298, 305] on icon "19" at bounding box center [301, 273] width 126 height 126
click at [515, 243] on input "b. 19" at bounding box center [515, 241] width 1 height 4
radio input "true"
click at [476, 386] on button "Next" at bounding box center [515, 387] width 196 height 48
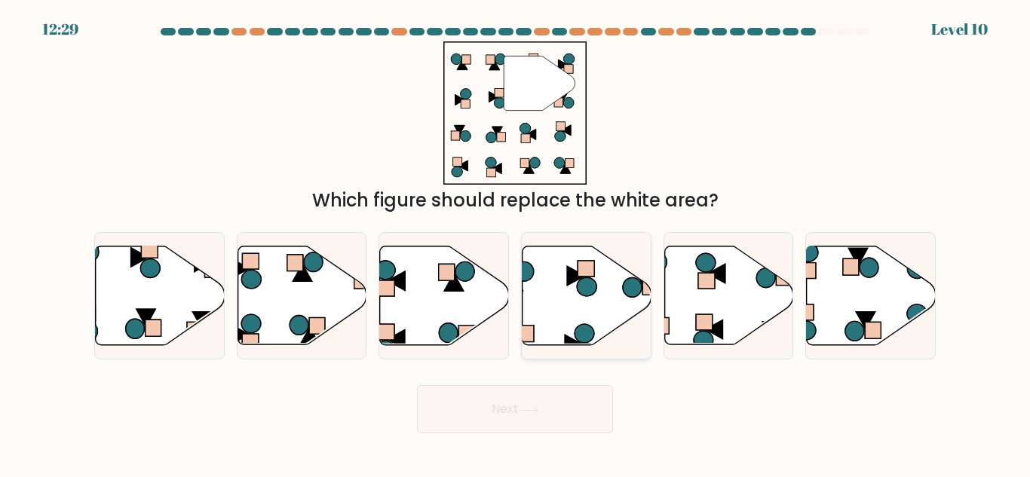
click at [565, 300] on icon at bounding box center [586, 295] width 129 height 99
click at [516, 243] on input "d." at bounding box center [515, 241] width 1 height 4
radio input "true"
click at [127, 285] on icon at bounding box center [160, 295] width 129 height 99
click at [515, 243] on input "a." at bounding box center [515, 241] width 1 height 4
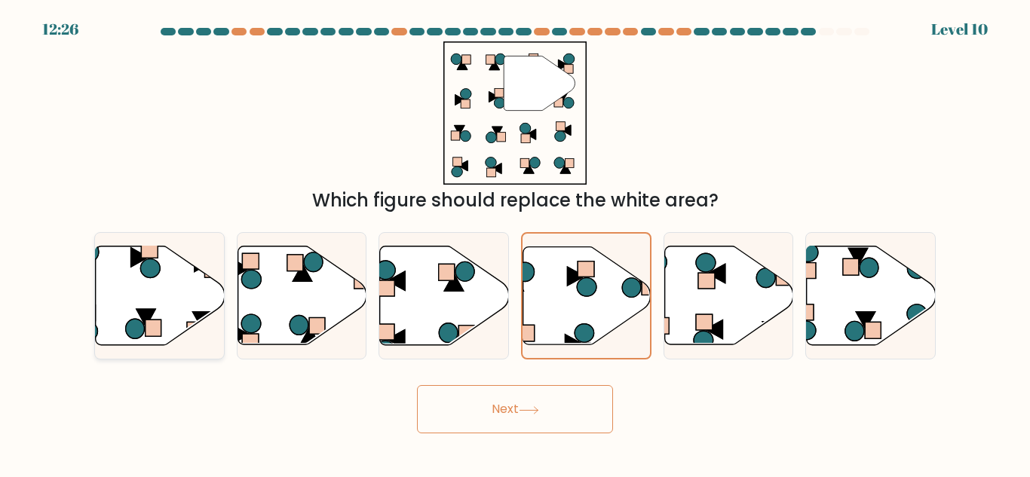
radio input "true"
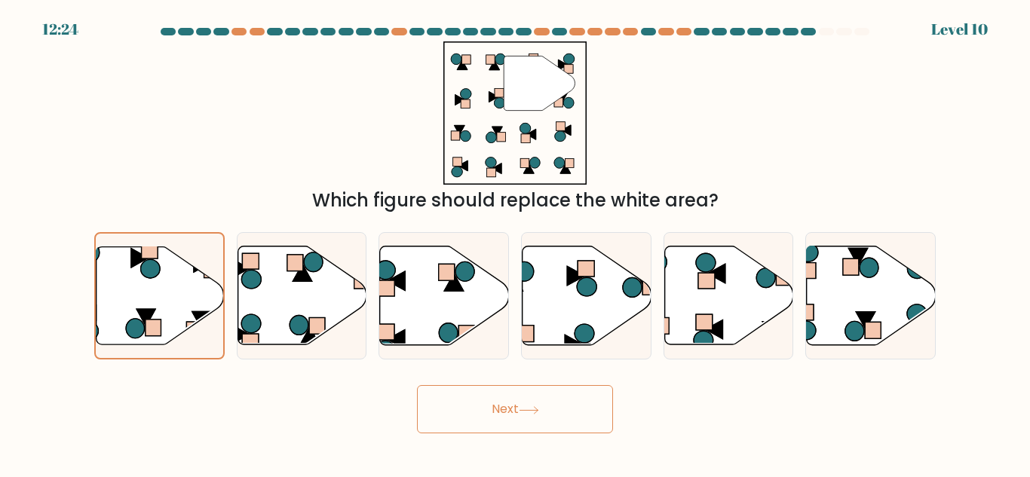
click at [539, 413] on icon at bounding box center [529, 410] width 20 height 8
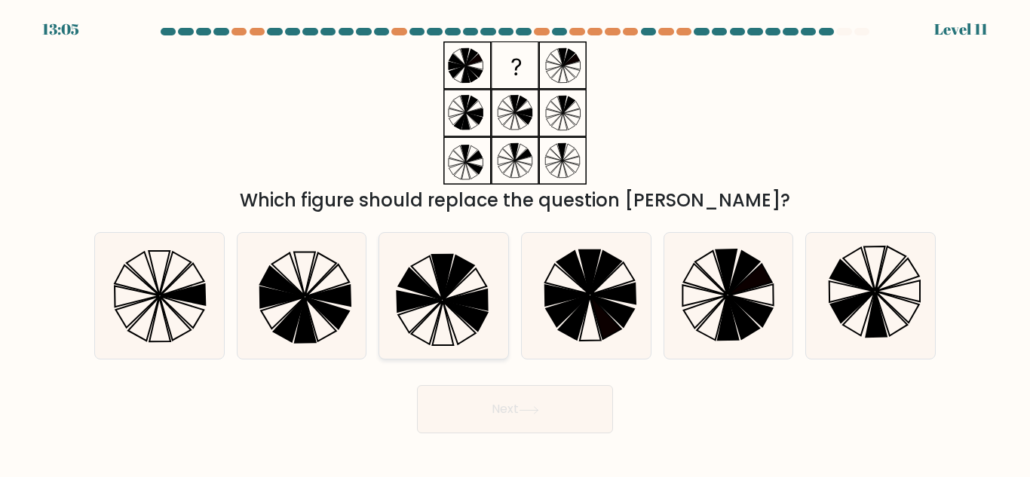
click at [476, 308] on icon at bounding box center [465, 299] width 44 height 21
click at [515, 243] on input "c." at bounding box center [515, 241] width 1 height 4
radio input "true"
drag, startPoint x: 488, startPoint y: 383, endPoint x: 489, endPoint y: 398, distance: 15.2
click at [489, 398] on div "Next" at bounding box center [514, 406] width 859 height 56
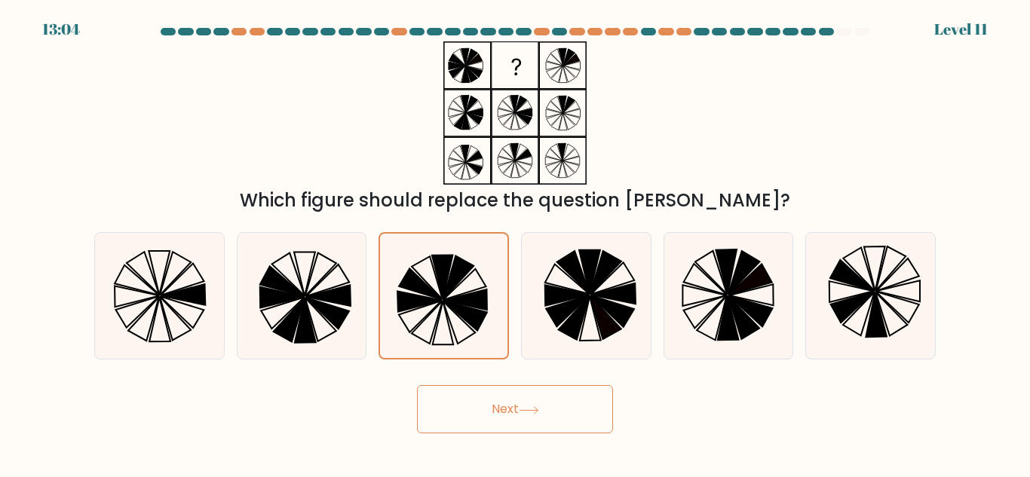
click at [489, 398] on button "Next" at bounding box center [515, 409] width 196 height 48
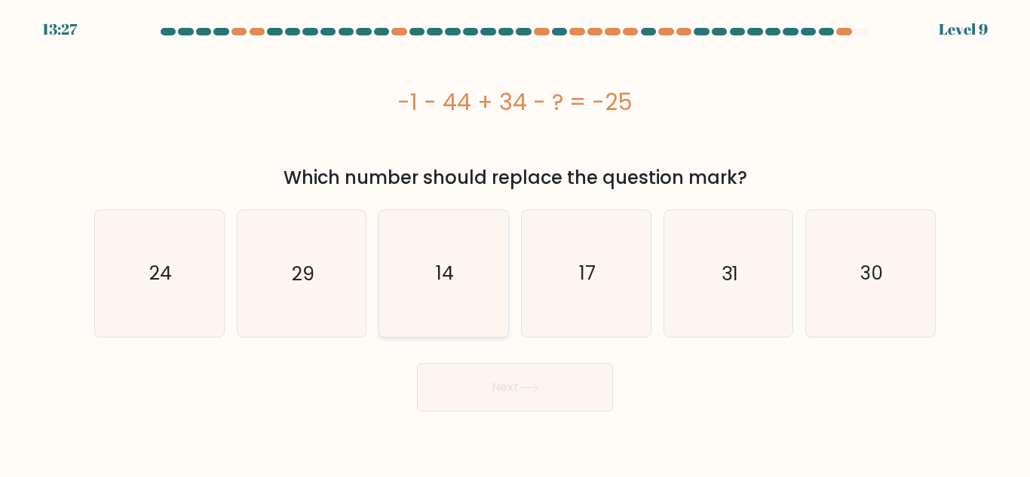
click at [442, 314] on icon "14" at bounding box center [444, 273] width 126 height 126
click at [515, 243] on input "c. 14" at bounding box center [515, 241] width 1 height 4
radio input "true"
click at [493, 406] on button "Next" at bounding box center [515, 387] width 196 height 48
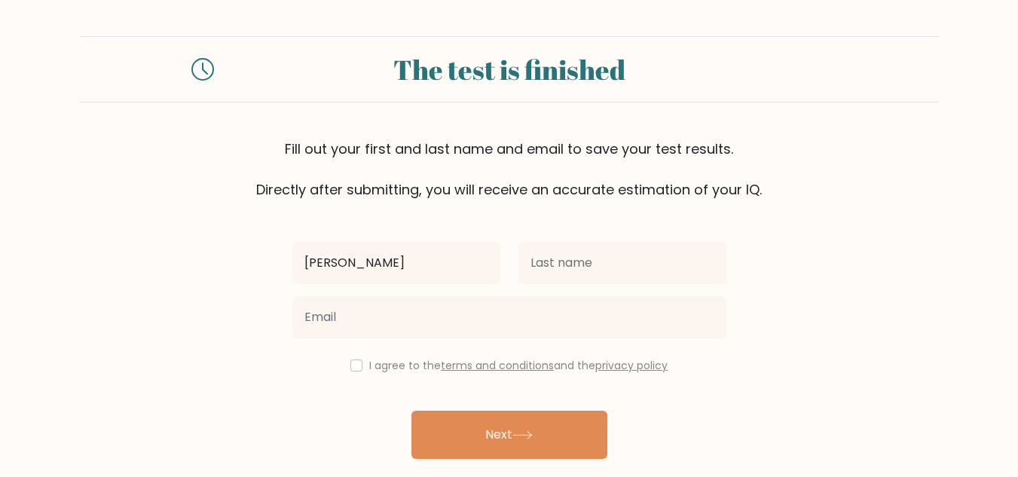
type input "Taylor"
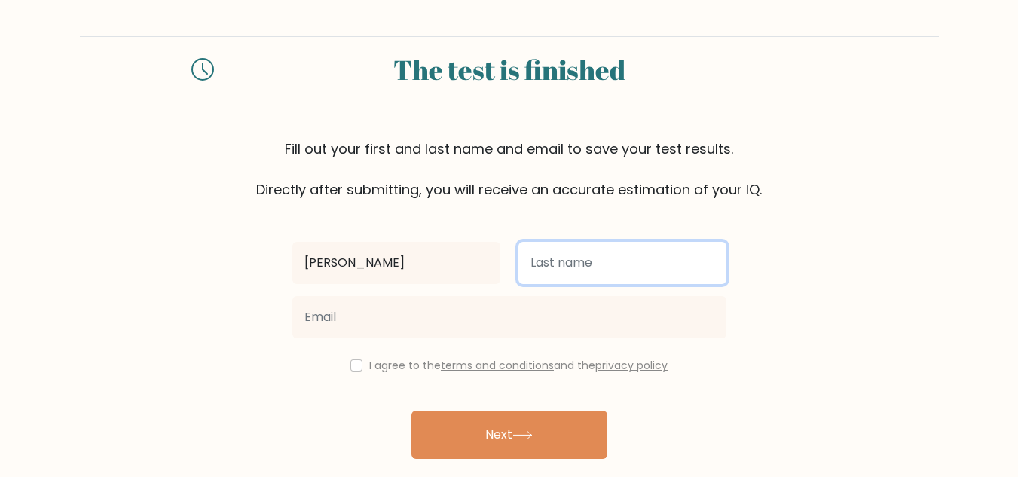
click at [585, 257] on input "text" at bounding box center [623, 263] width 208 height 42
type input "Gregory"
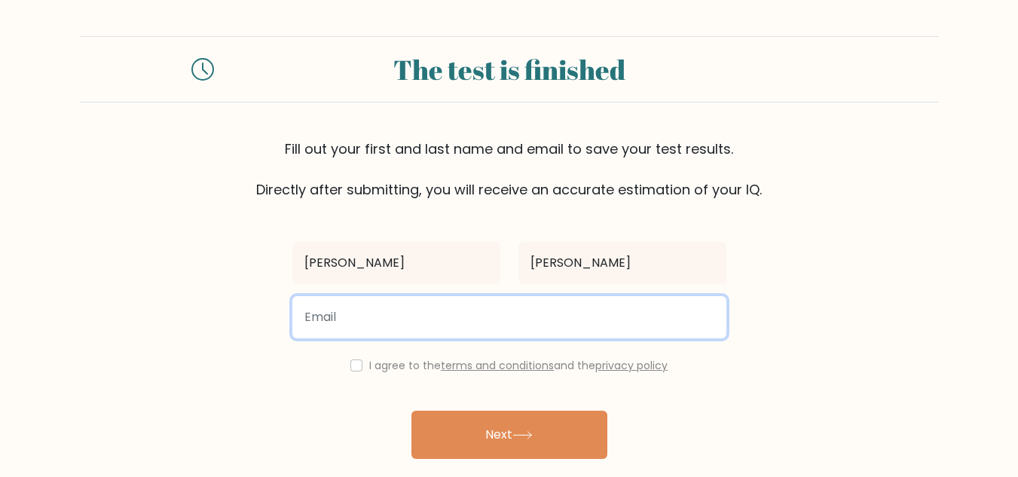
click at [571, 309] on input "email" at bounding box center [509, 317] width 434 height 42
type input "taylorr1323@gmail.com"
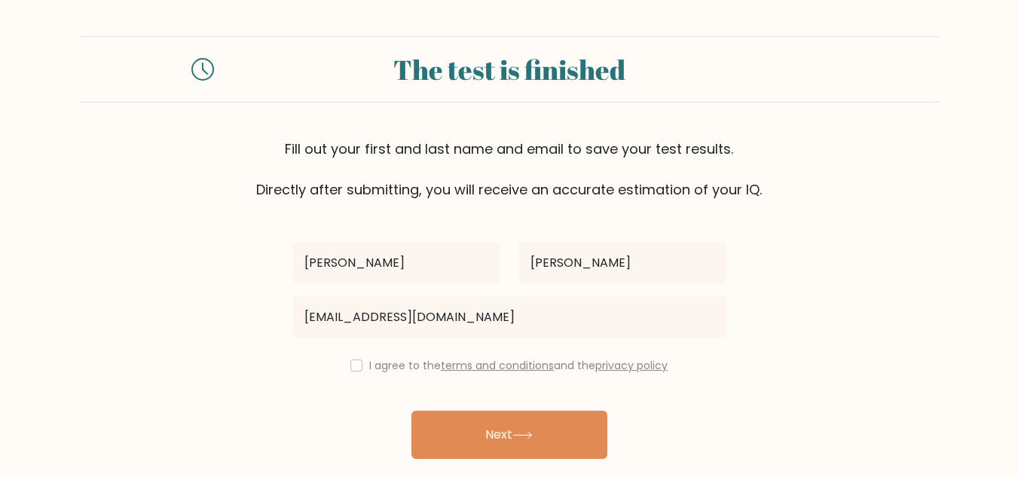
drag, startPoint x: 359, startPoint y: 362, endPoint x: 351, endPoint y: 363, distance: 8.3
click at [351, 363] on div "I agree to the terms and conditions and the privacy policy" at bounding box center [509, 366] width 452 height 18
click at [351, 363] on input "checkbox" at bounding box center [357, 366] width 12 height 12
checkbox input "true"
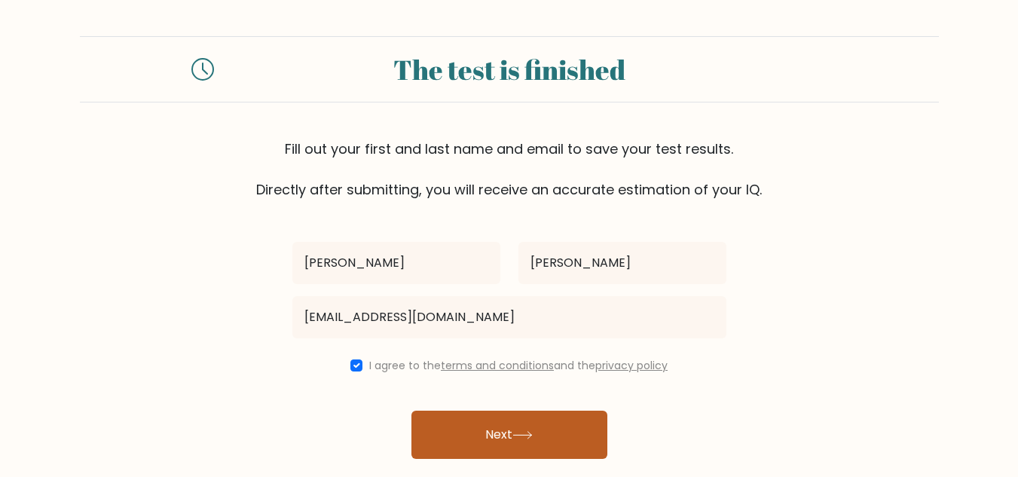
click at [464, 429] on button "Next" at bounding box center [510, 435] width 196 height 48
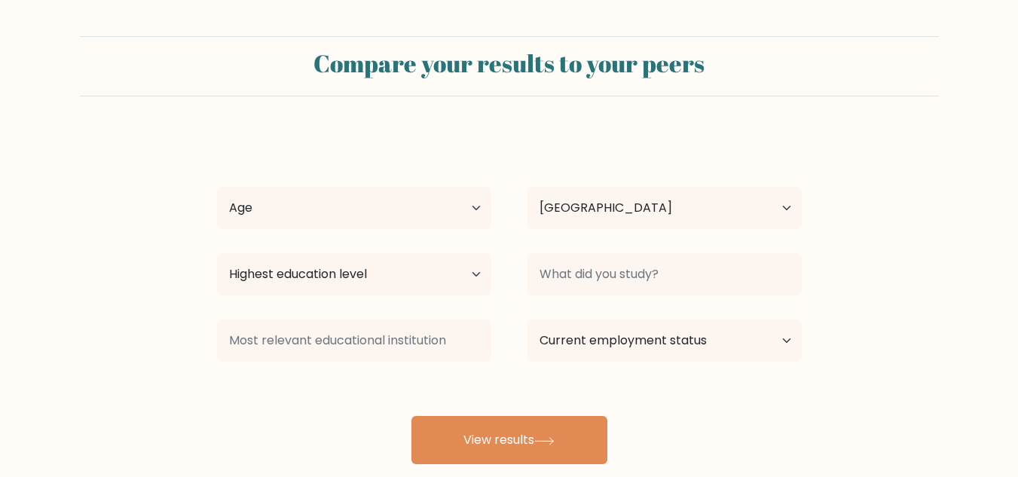
select select "US"
click at [418, 207] on select "Age Under [DEMOGRAPHIC_DATA] [DEMOGRAPHIC_DATA] [DEMOGRAPHIC_DATA] [DEMOGRAPHIC…" at bounding box center [354, 208] width 274 height 42
select select "25_34"
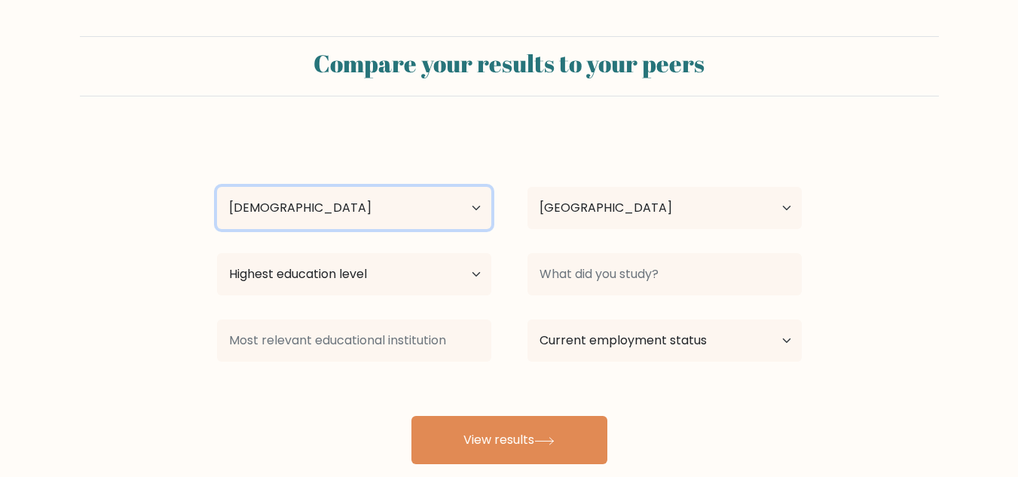
click at [217, 187] on select "Age Under [DEMOGRAPHIC_DATA] [DEMOGRAPHIC_DATA] [DEMOGRAPHIC_DATA] [DEMOGRAPHIC…" at bounding box center [354, 208] width 274 height 42
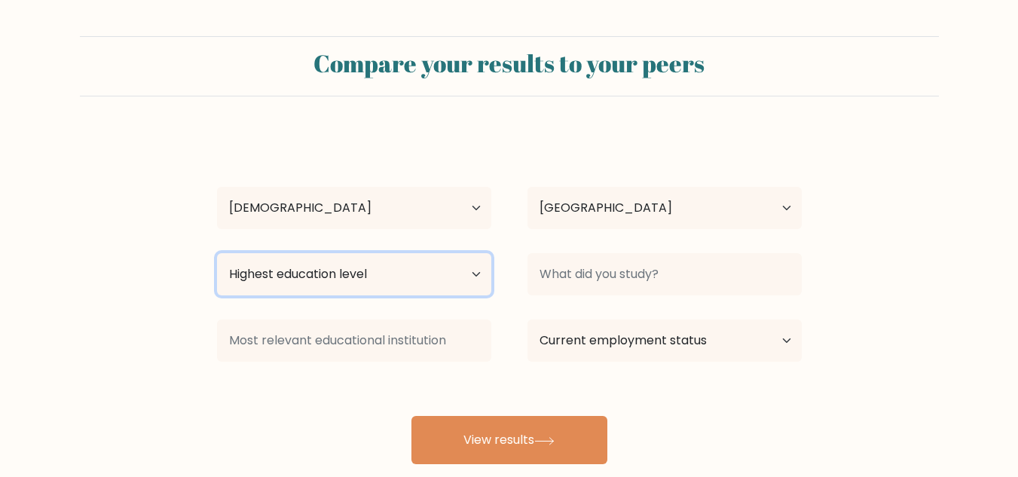
click at [400, 277] on select "Highest education level No schooling Primary Lower Secondary Upper Secondary Oc…" at bounding box center [354, 274] width 274 height 42
click at [217, 253] on select "Highest education level No schooling Primary Lower Secondary Upper Secondary Oc…" at bounding box center [354, 274] width 274 height 42
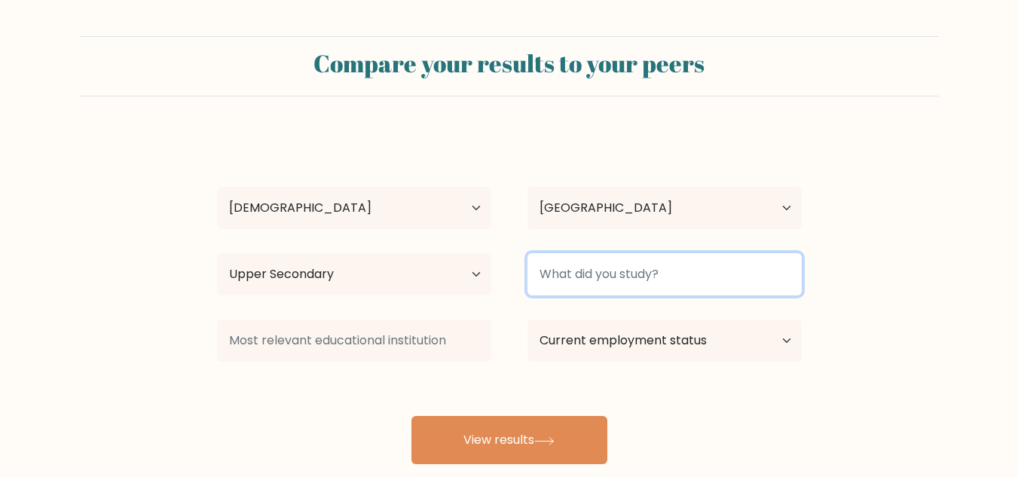
click at [601, 274] on input at bounding box center [665, 274] width 274 height 42
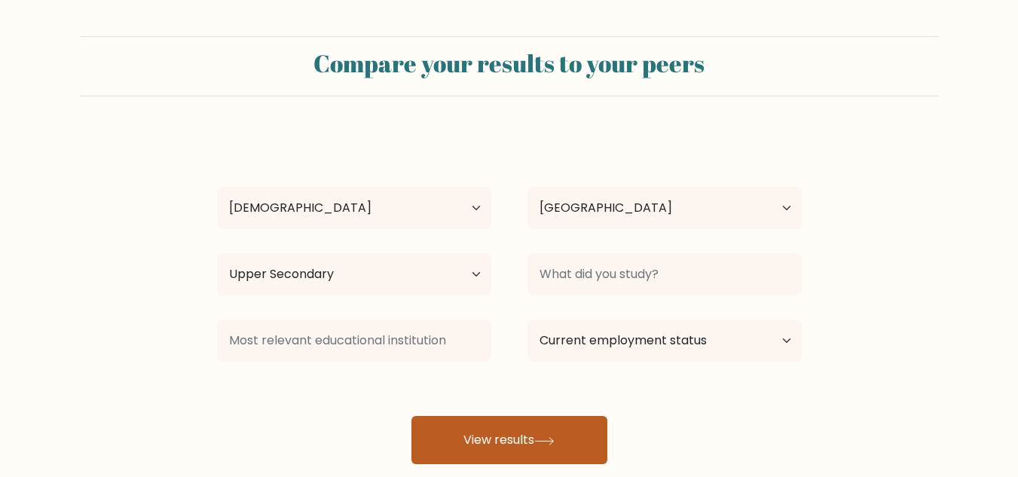
click at [543, 443] on icon at bounding box center [544, 441] width 20 height 8
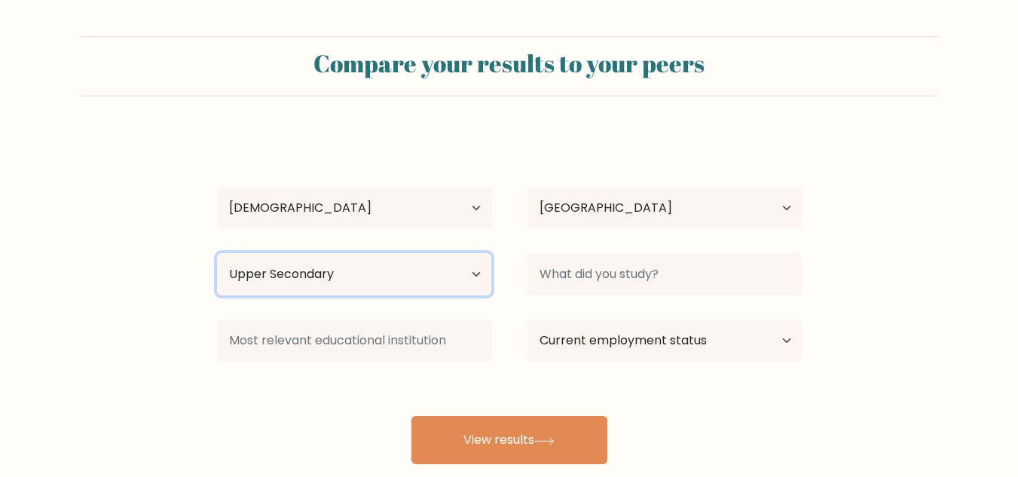
click at [429, 259] on select "Highest education level No schooling Primary Lower Secondary Upper Secondary Oc…" at bounding box center [354, 274] width 274 height 42
click at [217, 253] on select "Highest education level No schooling Primary Lower Secondary Upper Secondary Oc…" at bounding box center [354, 274] width 274 height 42
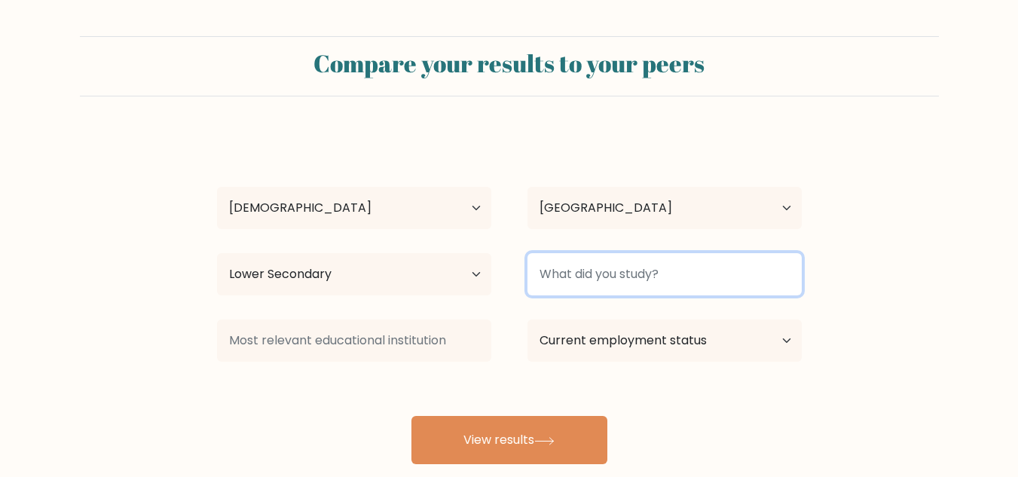
click at [561, 270] on input at bounding box center [665, 274] width 274 height 42
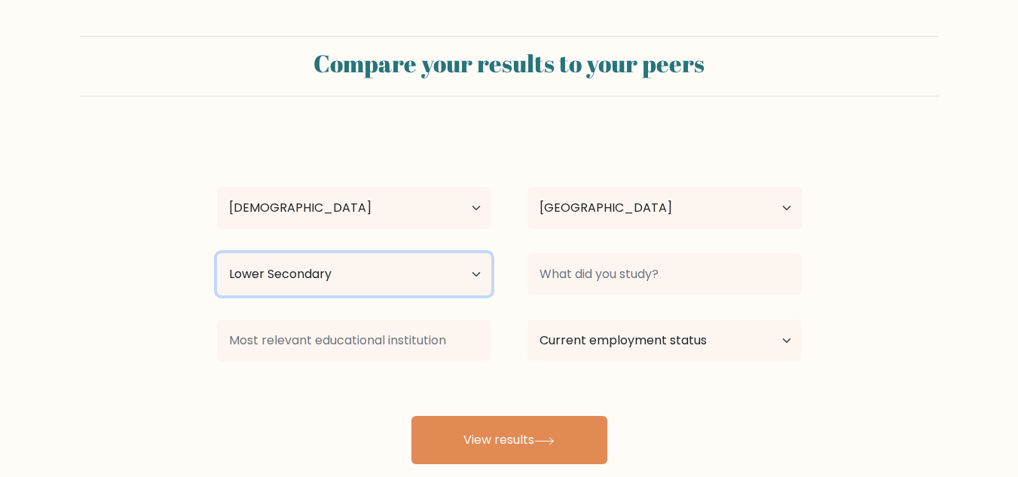
click at [448, 283] on select "Highest education level No schooling Primary Lower Secondary Upper Secondary Oc…" at bounding box center [354, 274] width 274 height 42
select select "bachelors_degree"
click at [217, 253] on select "Highest education level No schooling Primary Lower Secondary Upper Secondary Oc…" at bounding box center [354, 274] width 274 height 42
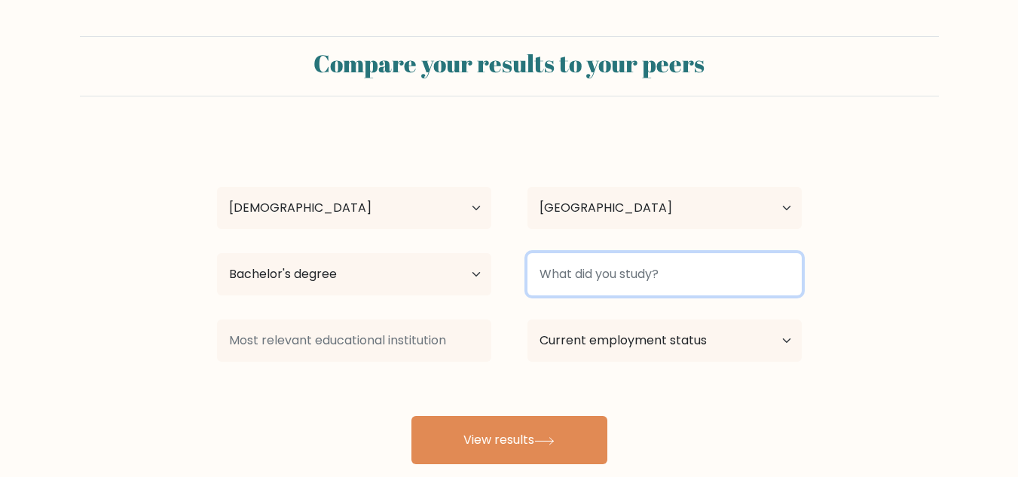
click at [601, 285] on input at bounding box center [665, 274] width 274 height 42
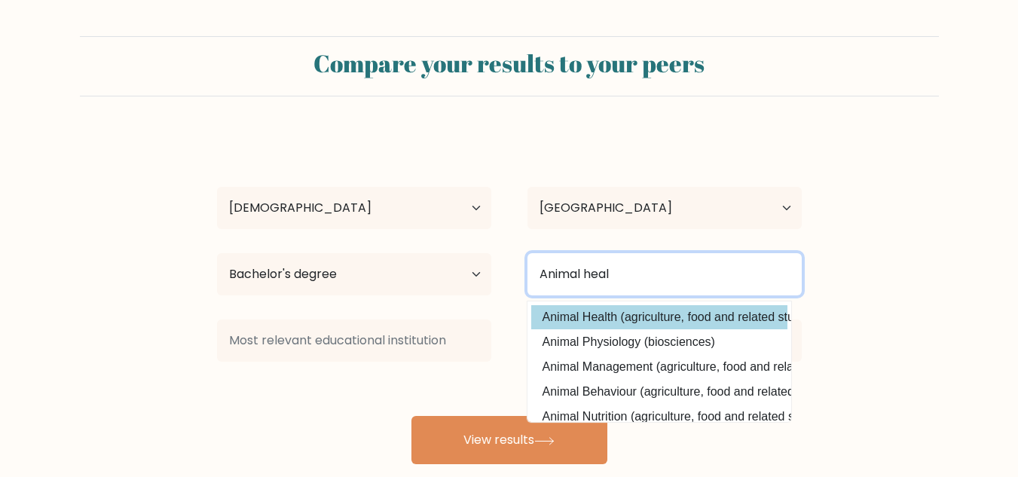
type input "Animal heal"
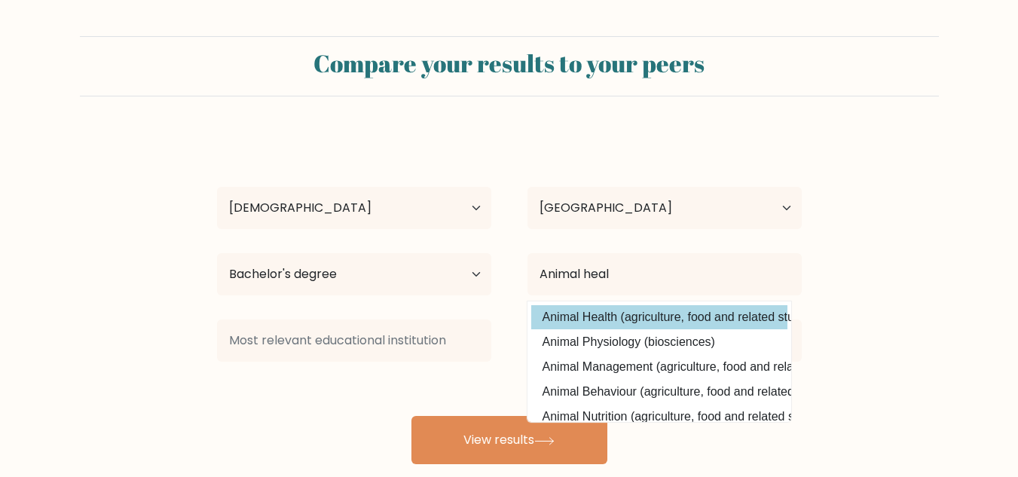
click at [603, 321] on div "Taylor Gregory Age Under 18 years old 18-24 years old 25-34 years old 35-44 yea…" at bounding box center [509, 299] width 603 height 332
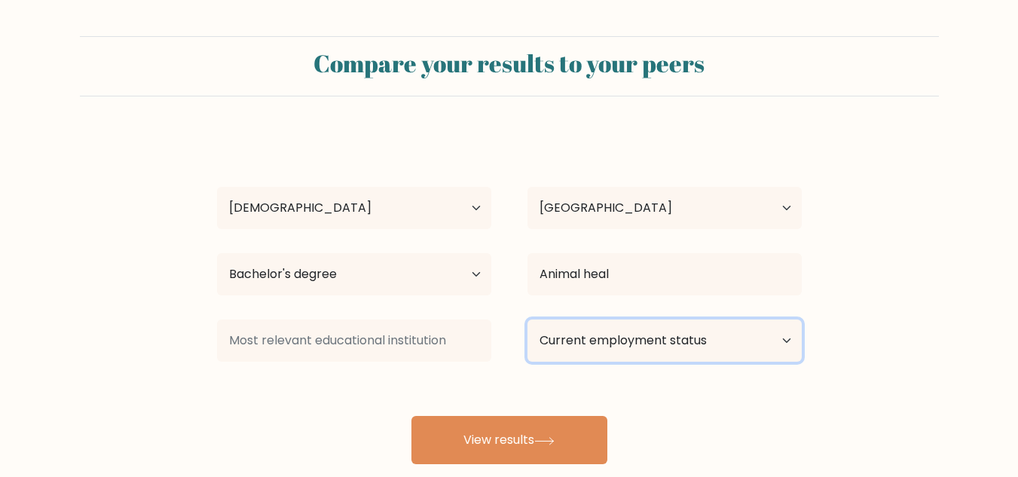
click at [600, 344] on select "Current employment status Employed Student Retired Other / prefer not to answer" at bounding box center [665, 341] width 274 height 42
select select "employed"
click at [528, 320] on select "Current employment status Employed Student Retired Other / prefer not to answer" at bounding box center [665, 341] width 274 height 42
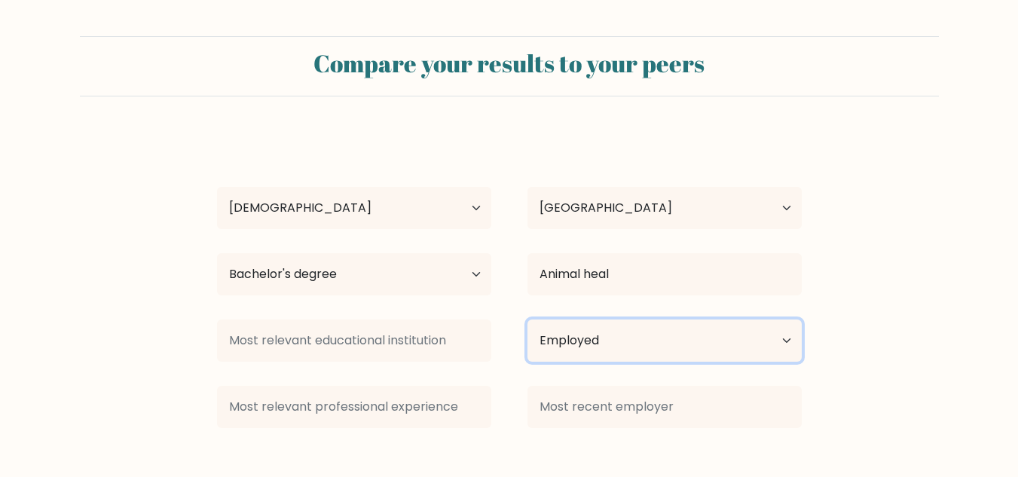
scroll to position [94, 0]
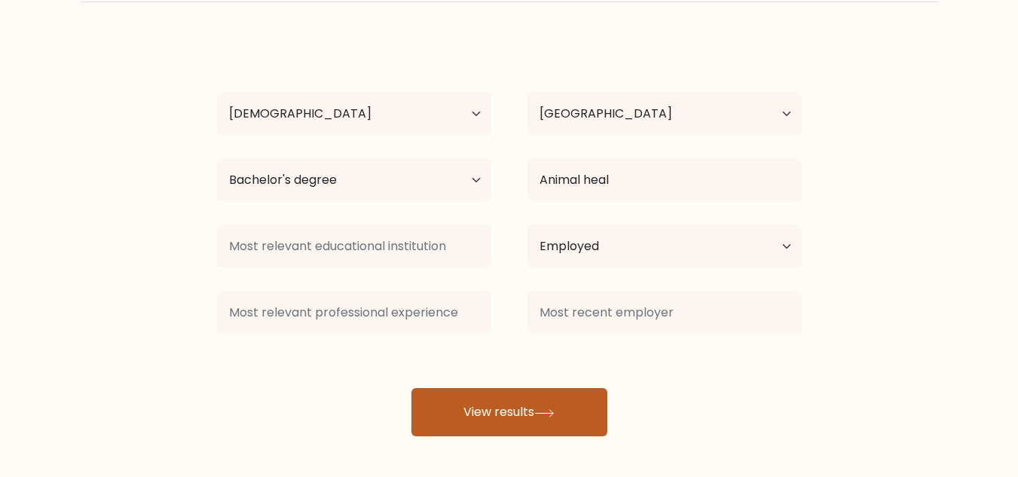
click at [489, 409] on button "View results" at bounding box center [510, 412] width 196 height 48
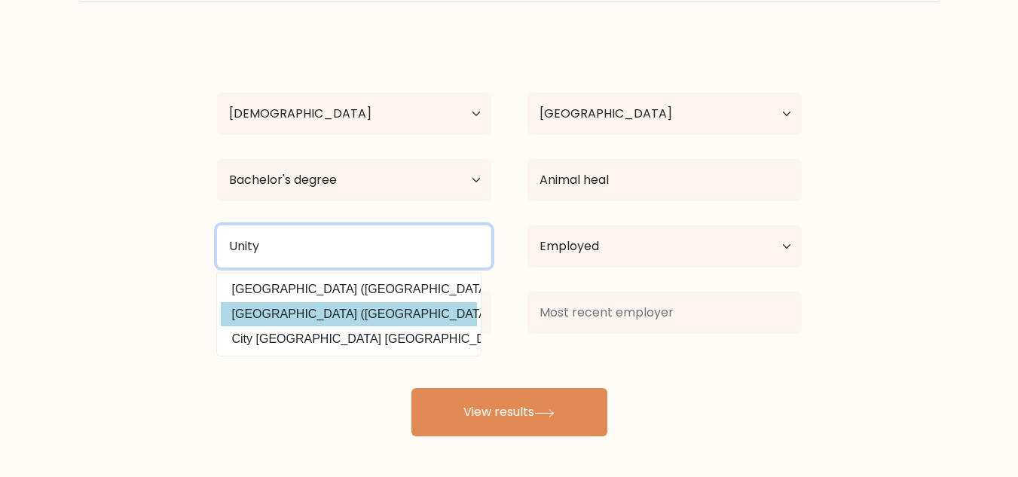
type input "Unity"
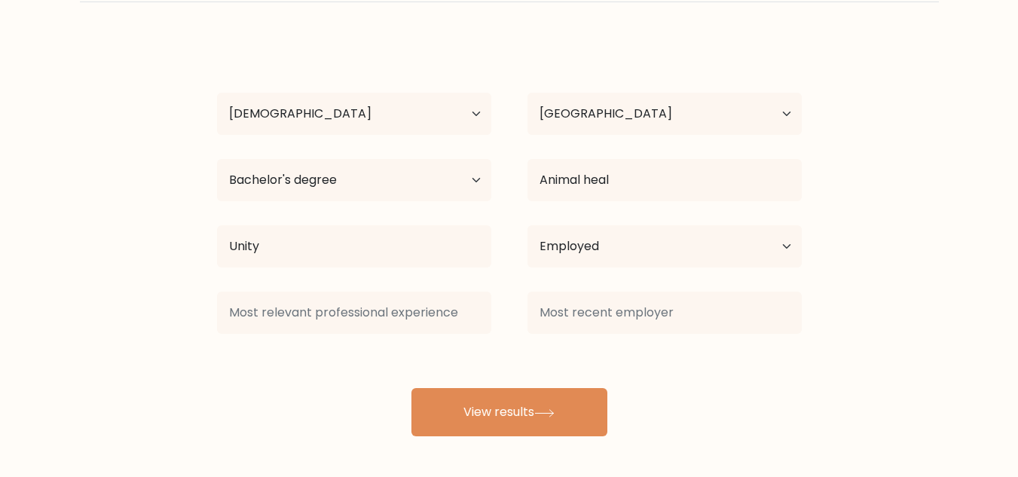
click at [363, 318] on div "Taylor Gregory Age Under 18 years old 18-24 years old 25-34 years old 35-44 yea…" at bounding box center [509, 237] width 603 height 398
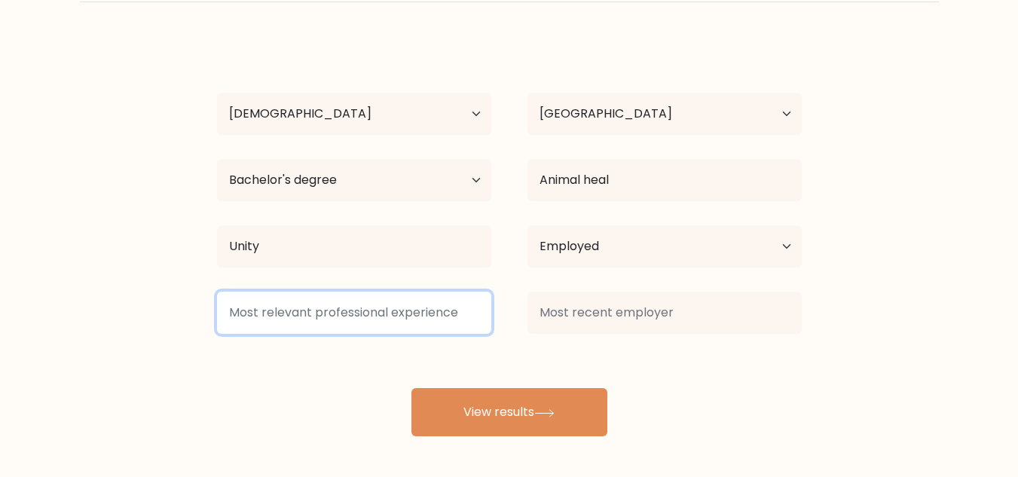
click at [363, 312] on input at bounding box center [354, 313] width 274 height 42
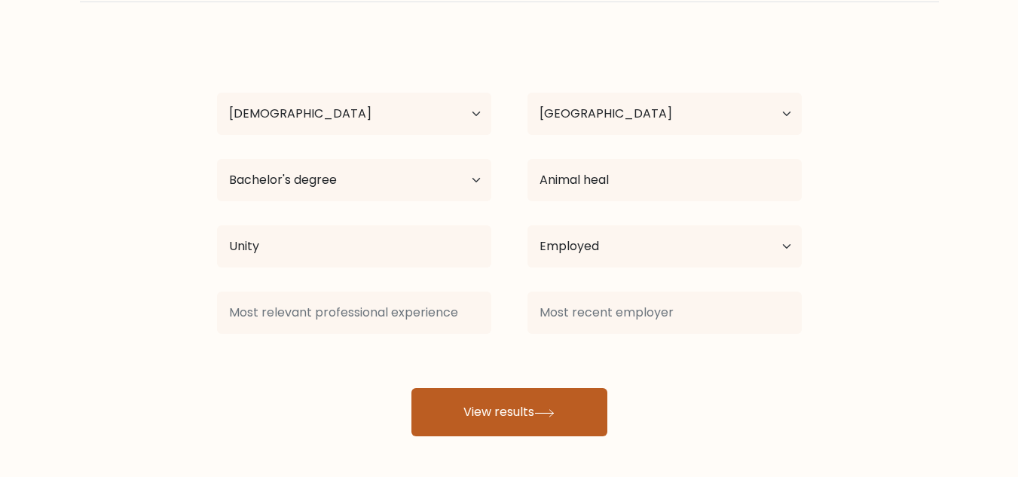
click at [449, 426] on button "View results" at bounding box center [510, 412] width 196 height 48
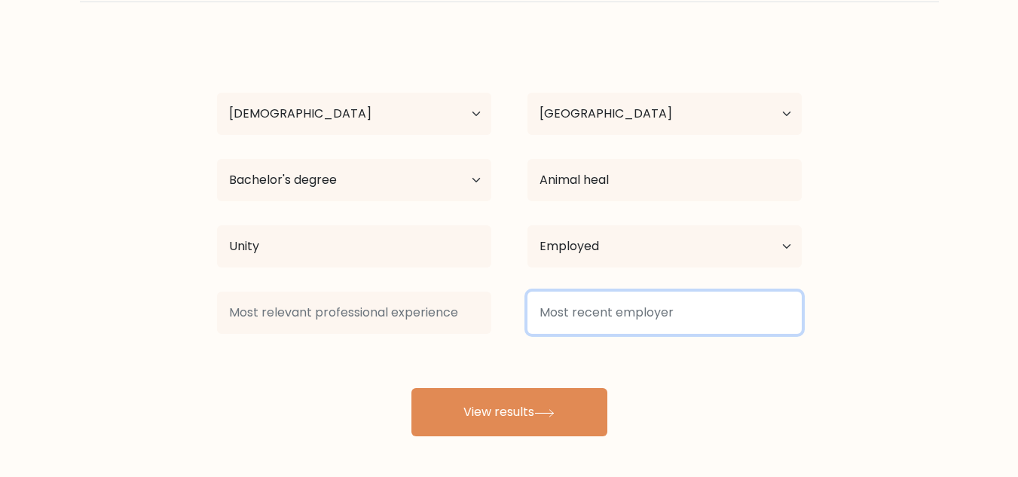
click at [553, 306] on input at bounding box center [665, 313] width 274 height 42
type input "f"
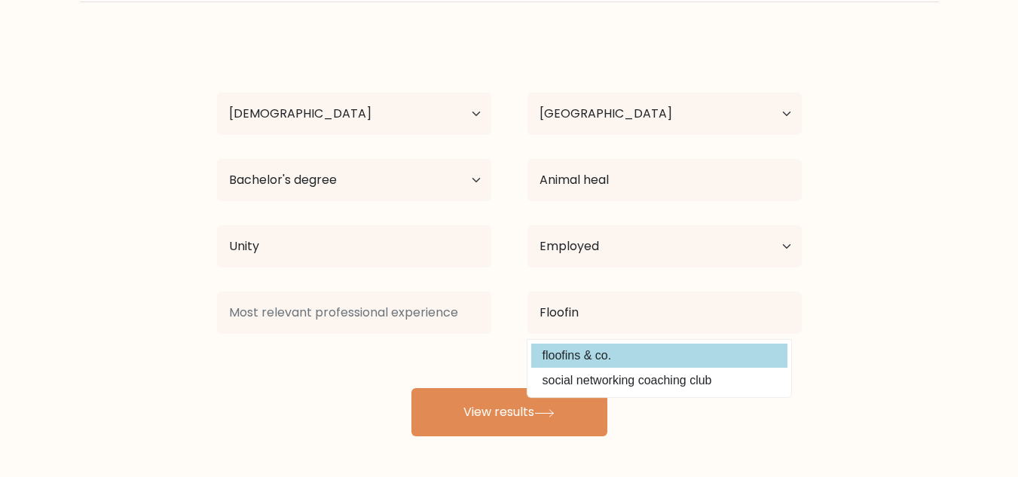
click at [573, 353] on div "Taylor Gregory Age Under 18 years old 18-24 years old 25-34 years old 35-44 yea…" at bounding box center [509, 237] width 603 height 398
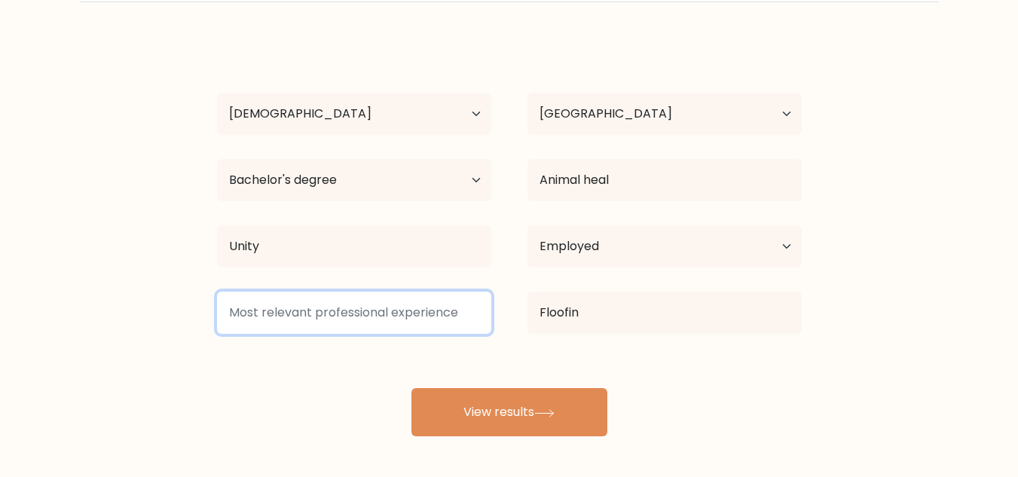
click at [456, 317] on input at bounding box center [354, 313] width 274 height 42
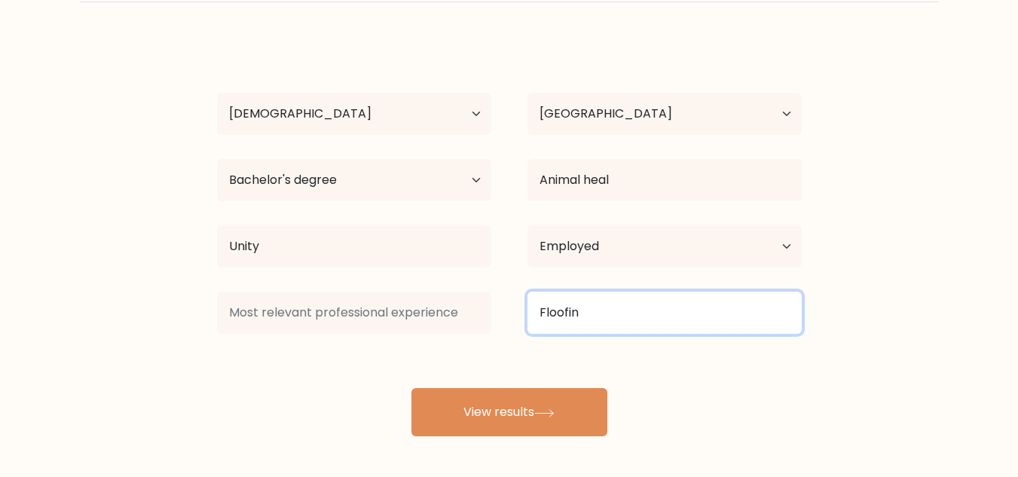
click at [573, 314] on input "Floofin" at bounding box center [665, 313] width 274 height 42
click at [575, 314] on input "Floofin" at bounding box center [665, 313] width 274 height 42
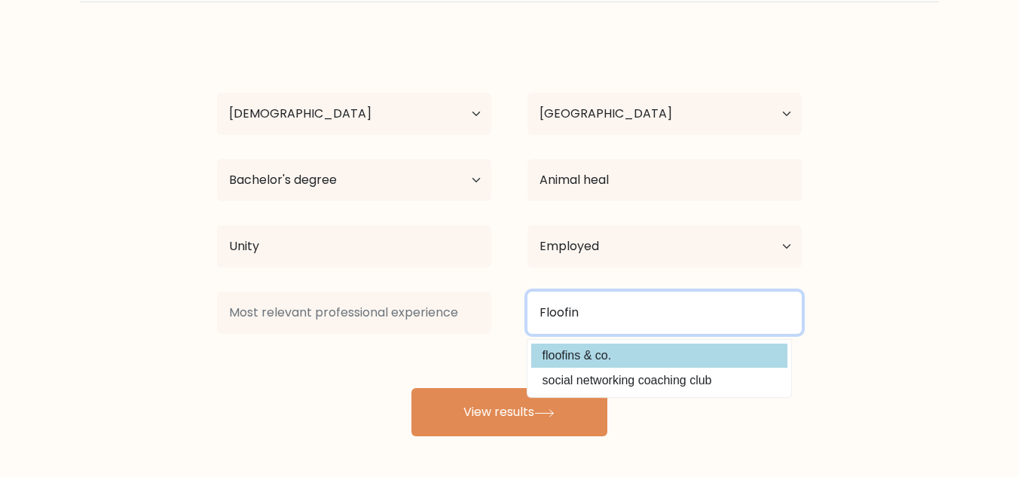
type input "Floofin"
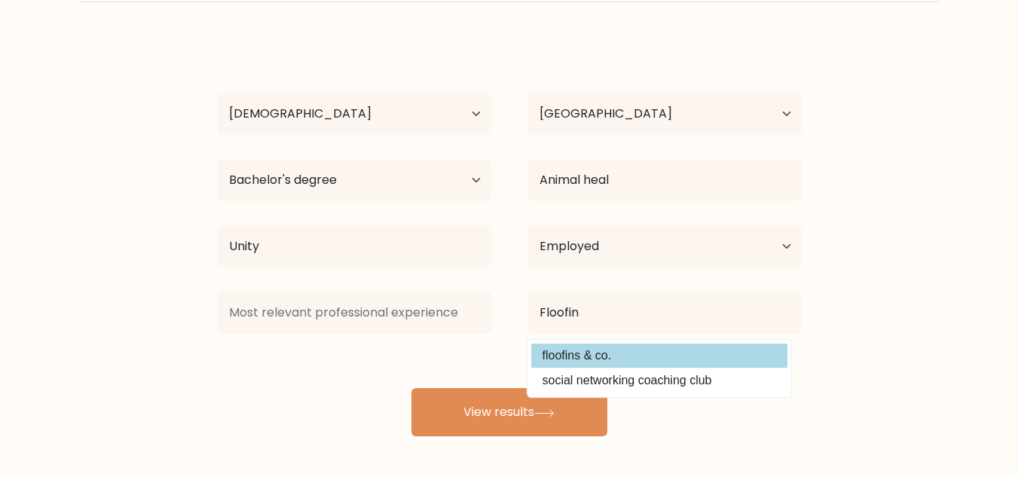
click at [585, 357] on div "Taylor Gregory Age Under 18 years old 18-24 years old 25-34 years old 35-44 yea…" at bounding box center [509, 237] width 603 height 398
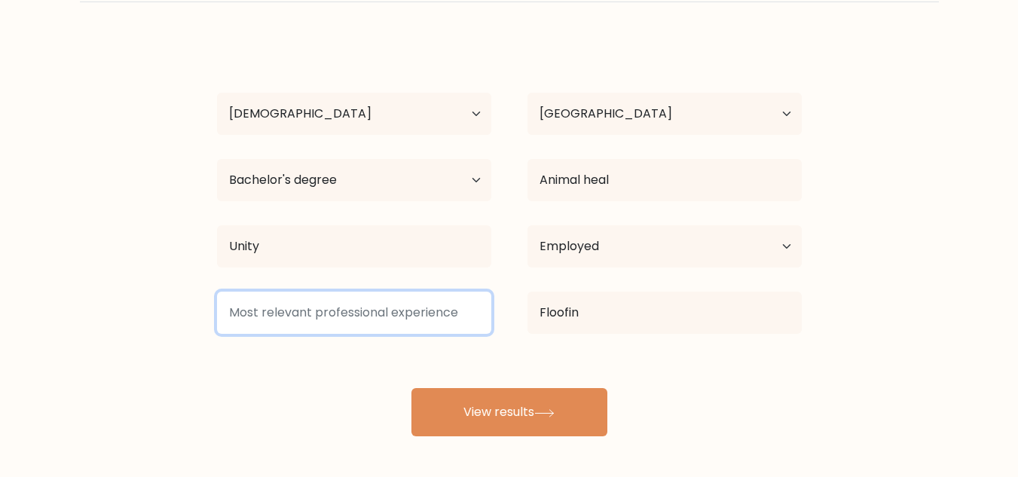
click at [440, 315] on input at bounding box center [354, 313] width 274 height 42
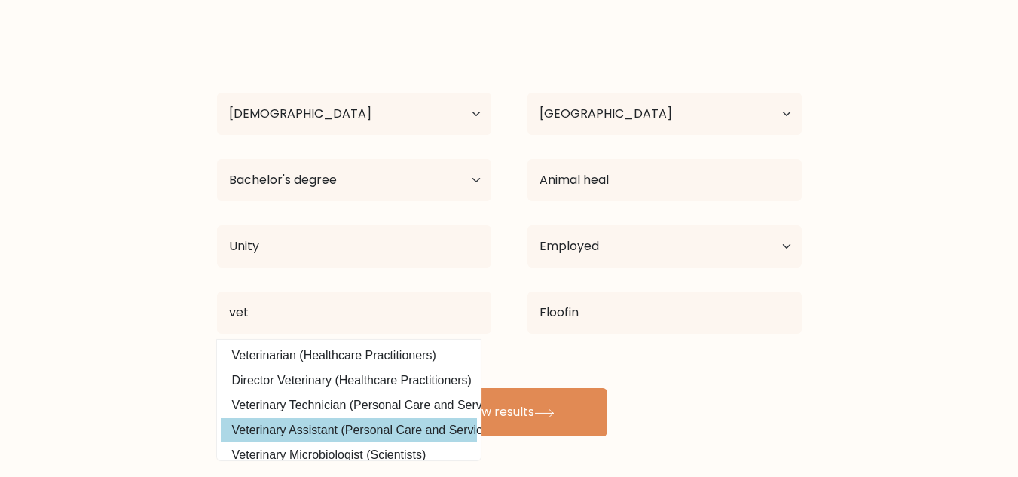
click at [401, 423] on div "Taylor Gregory Age Under 18 years old 18-24 years old 25-34 years old 35-44 yea…" at bounding box center [509, 237] width 603 height 398
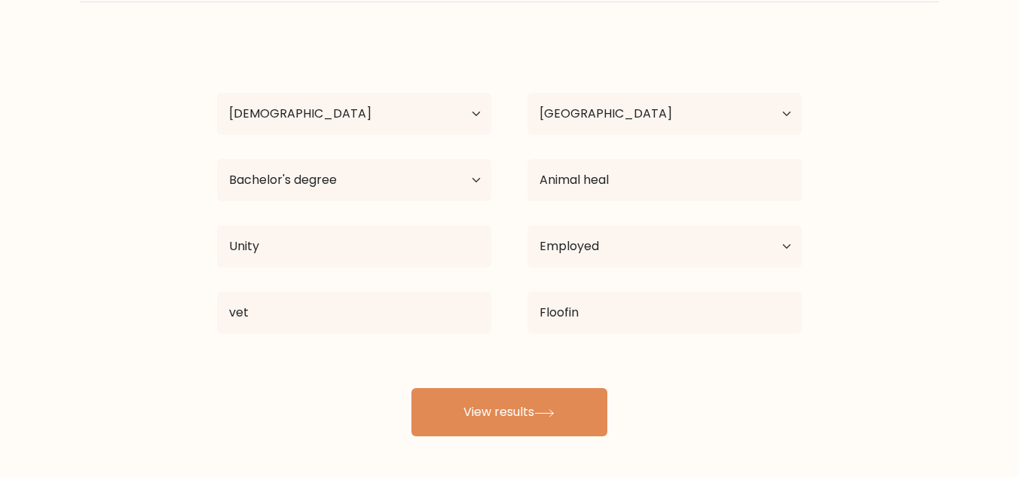
drag, startPoint x: 389, startPoint y: 288, endPoint x: 387, endPoint y: 326, distance: 38.5
click at [387, 326] on div "vet Veterinarian (Healthcare Practitioners) Director Veterinary (Healthcare Pra…" at bounding box center [354, 313] width 311 height 54
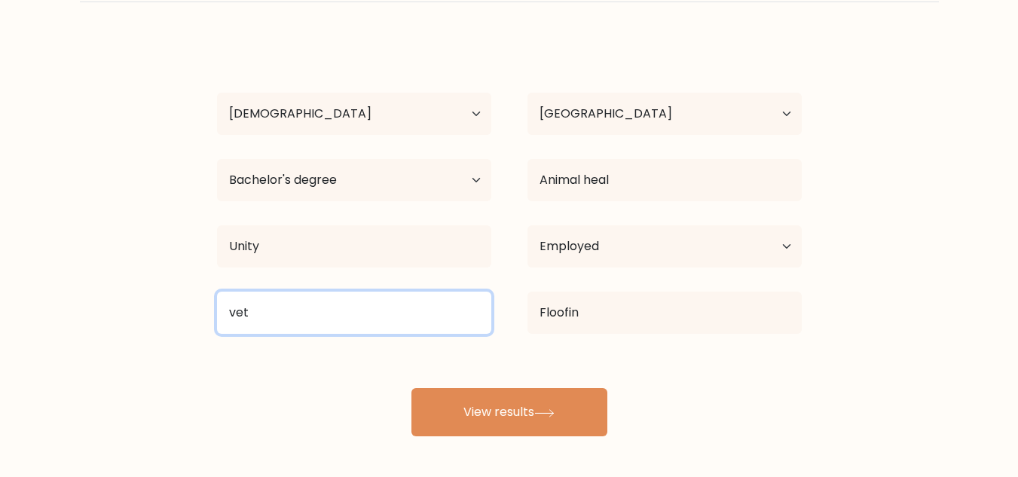
click at [387, 326] on input "vet" at bounding box center [354, 313] width 274 height 42
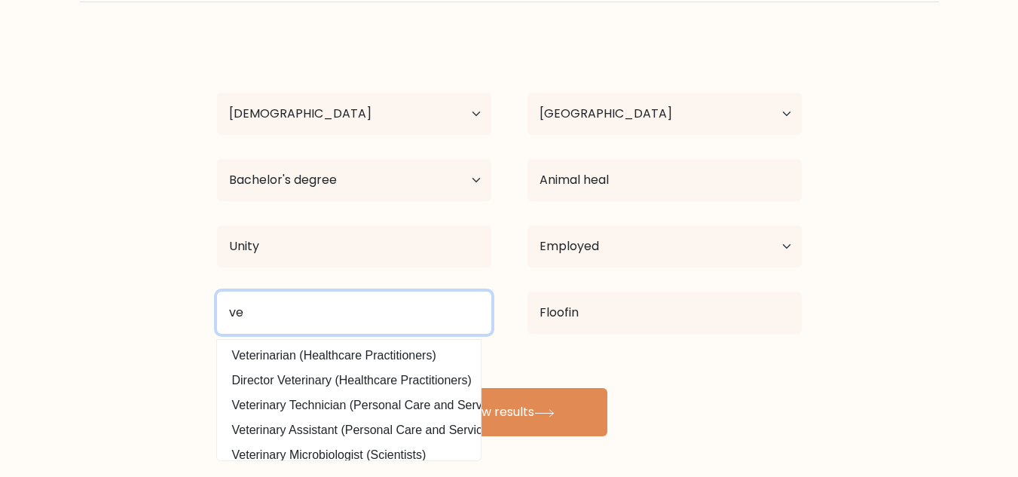
type input "v"
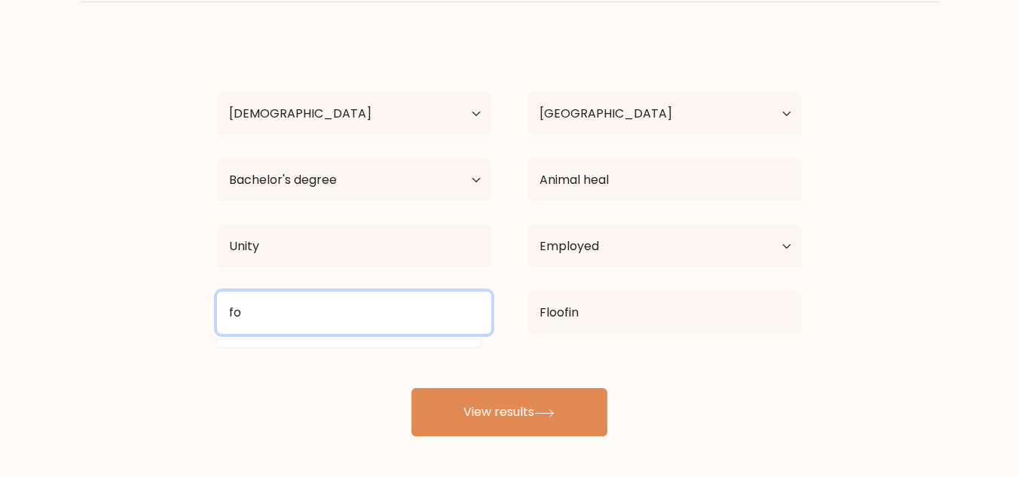
type input "f"
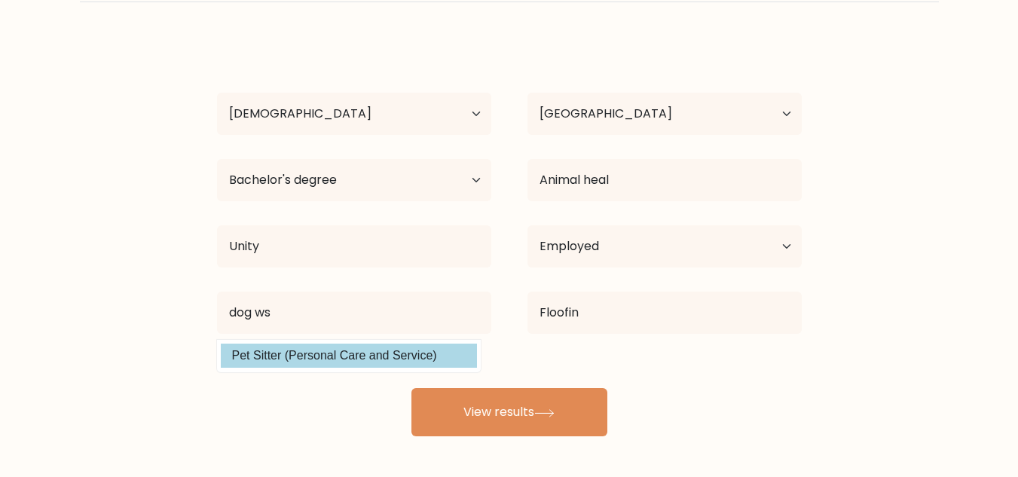
click at [387, 352] on div "Taylor Gregory Age Under 18 years old 18-24 years old 25-34 years old 35-44 yea…" at bounding box center [509, 237] width 603 height 398
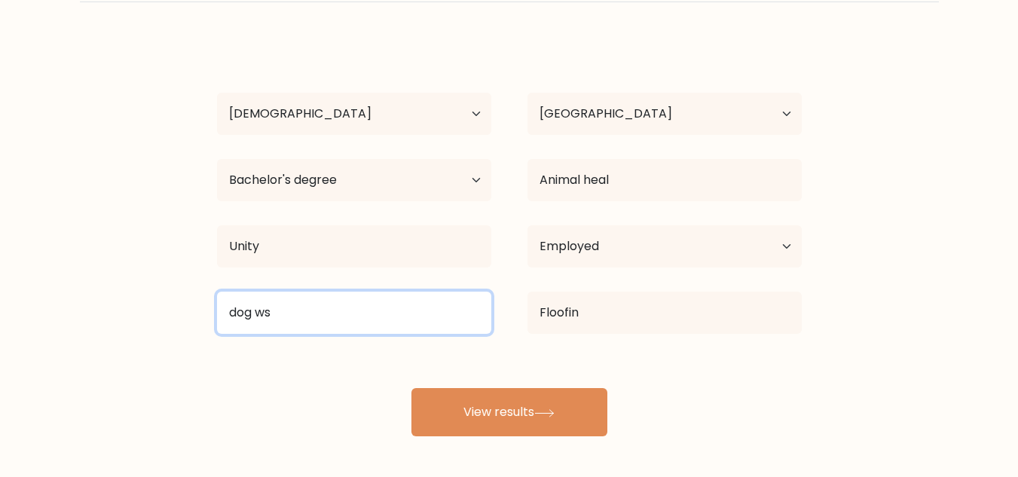
click at [382, 313] on input "dog ws" at bounding box center [354, 313] width 274 height 42
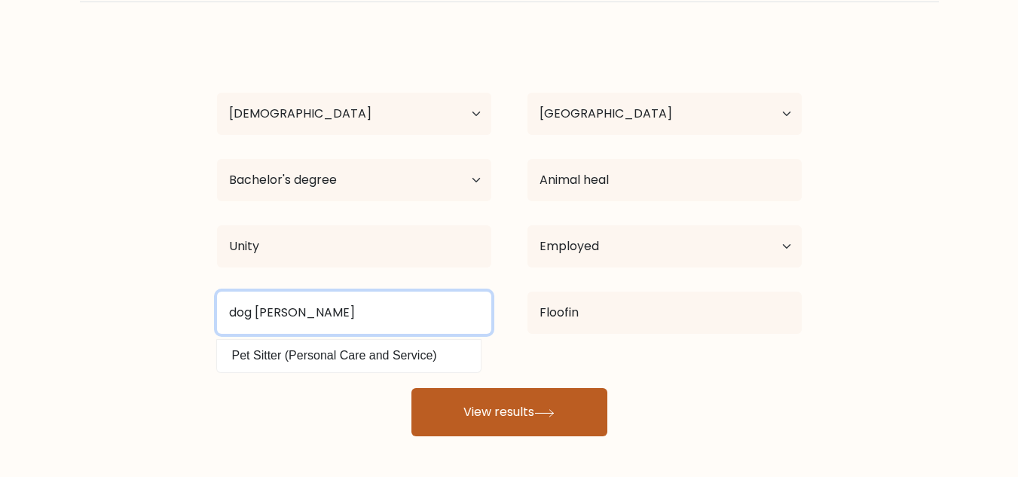
type input "dog [PERSON_NAME]"
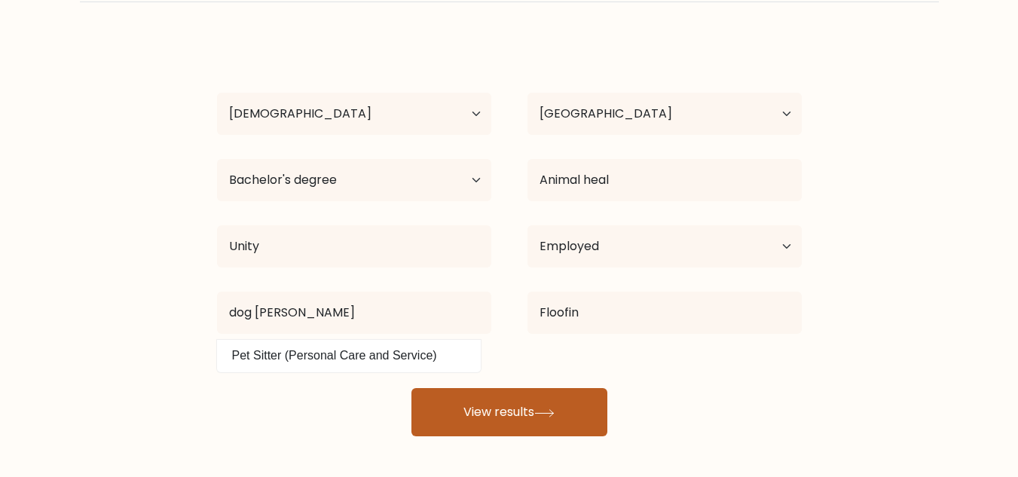
click at [425, 404] on button "View results" at bounding box center [510, 412] width 196 height 48
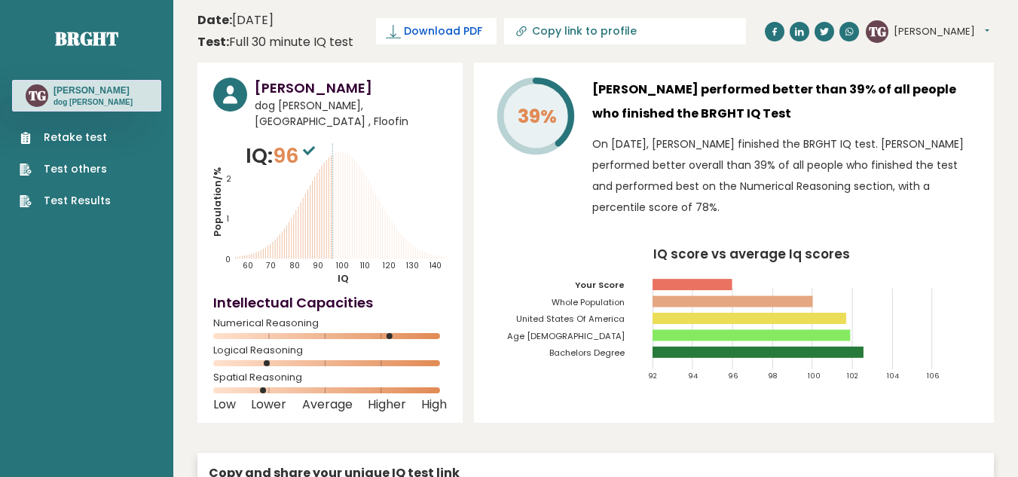
click at [427, 32] on span "Download PDF" at bounding box center [443, 31] width 78 height 16
